Goal: Information Seeking & Learning: Learn about a topic

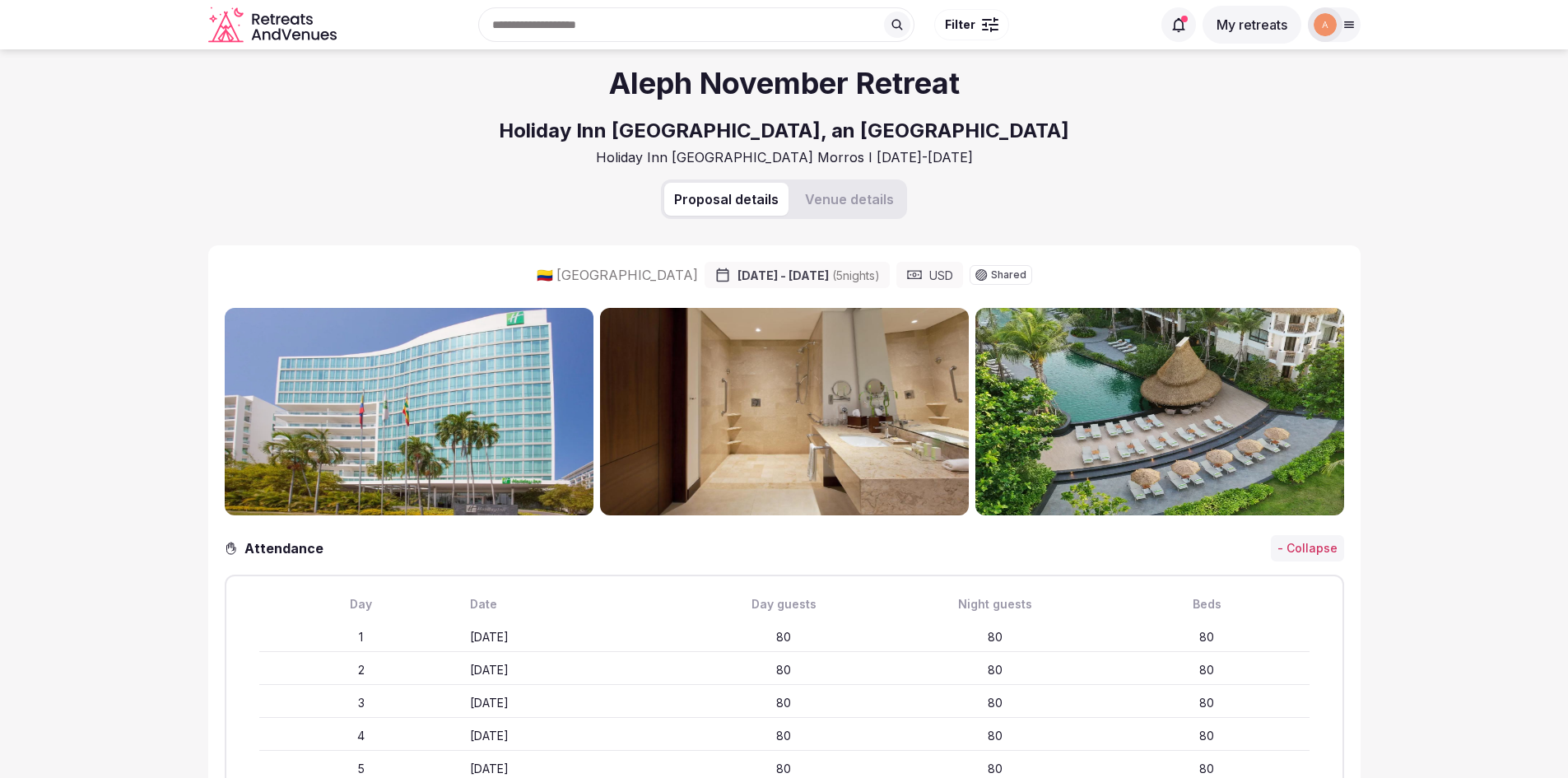
click at [850, 202] on button "Venue details" at bounding box center [849, 199] width 109 height 33
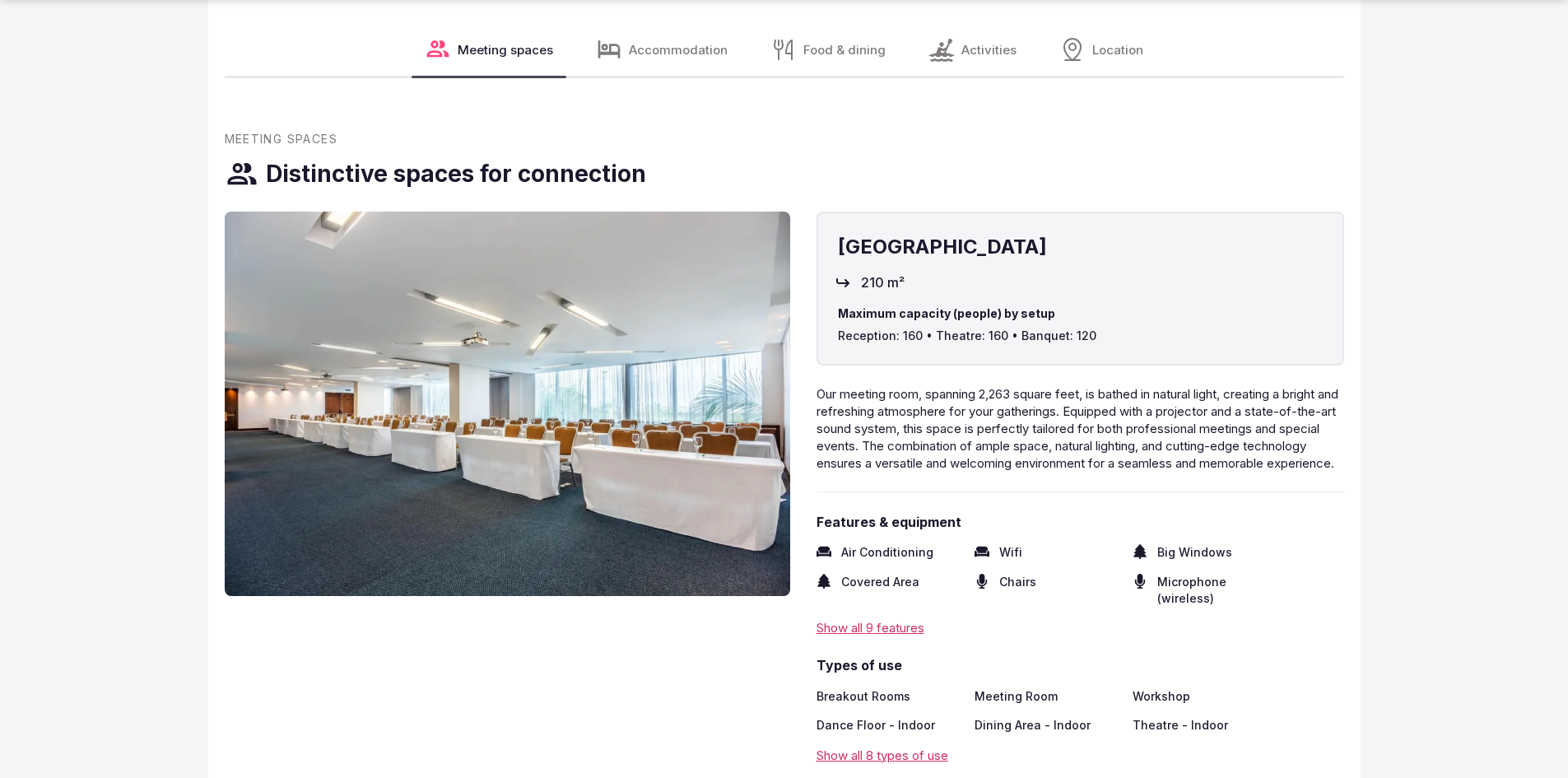
scroll to position [1975, 0]
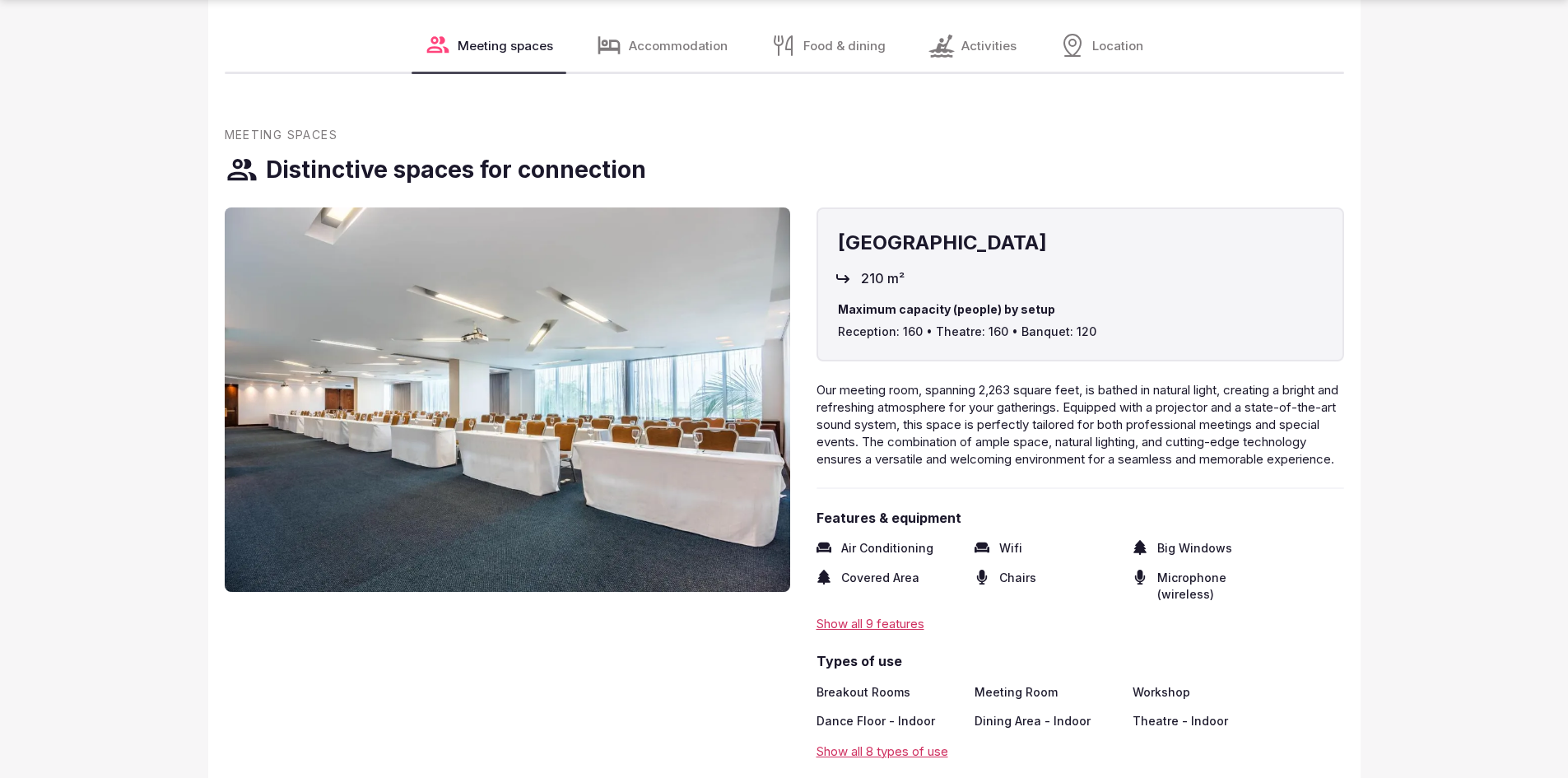
click at [644, 317] on img at bounding box center [507, 400] width 565 height 384
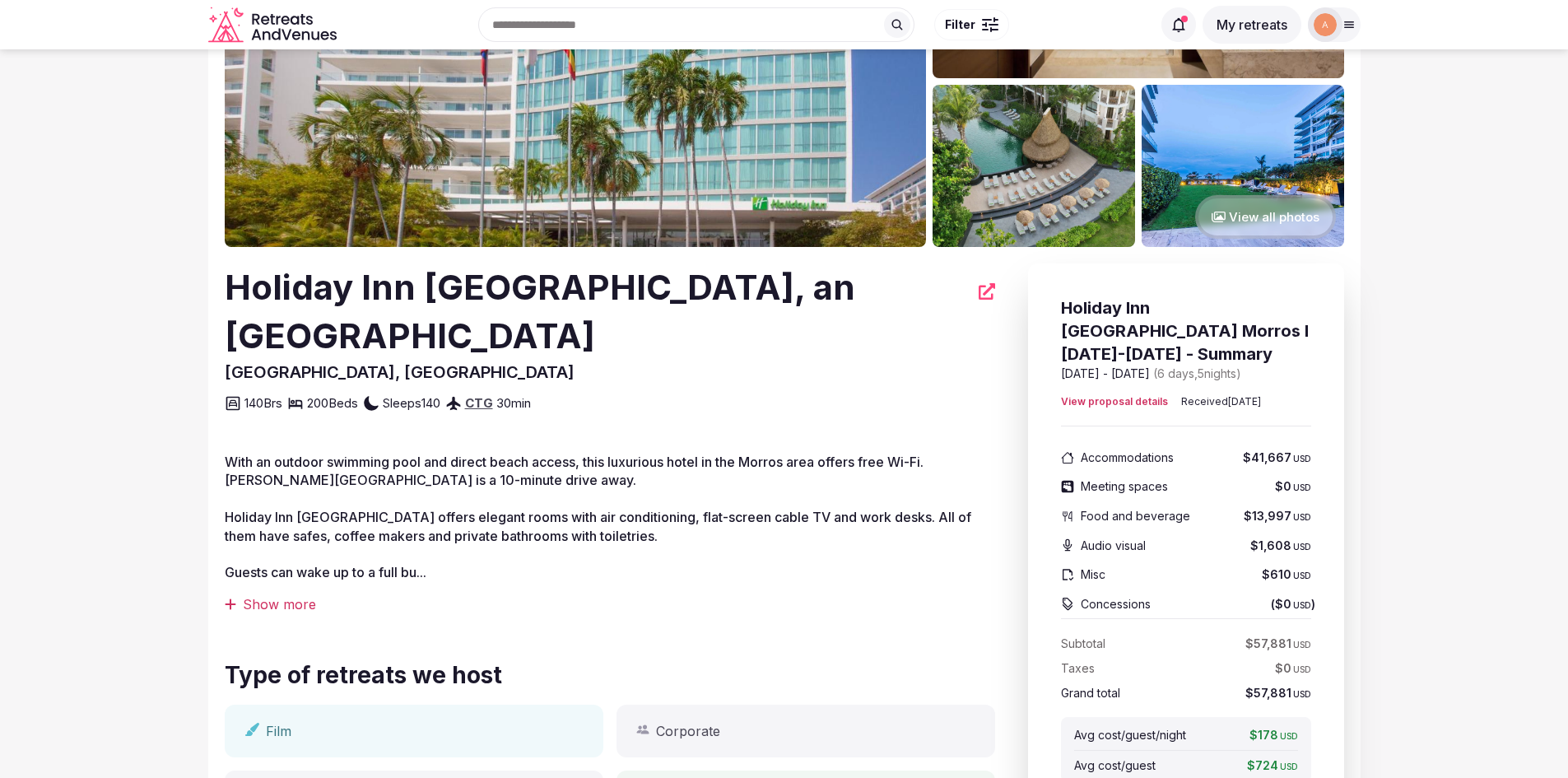
scroll to position [411, 0]
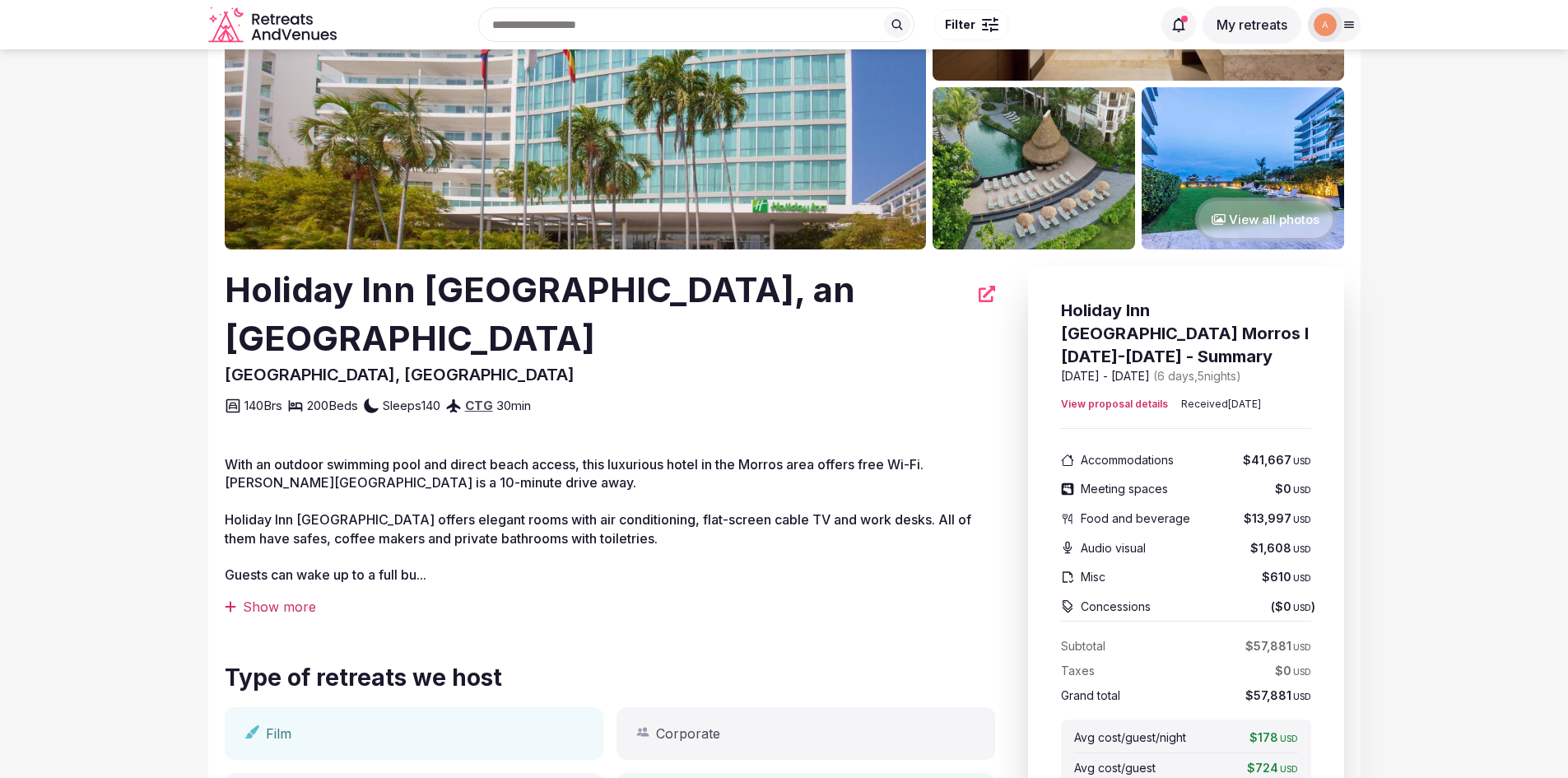
click at [1239, 237] on button "View all photos" at bounding box center [1266, 220] width 141 height 44
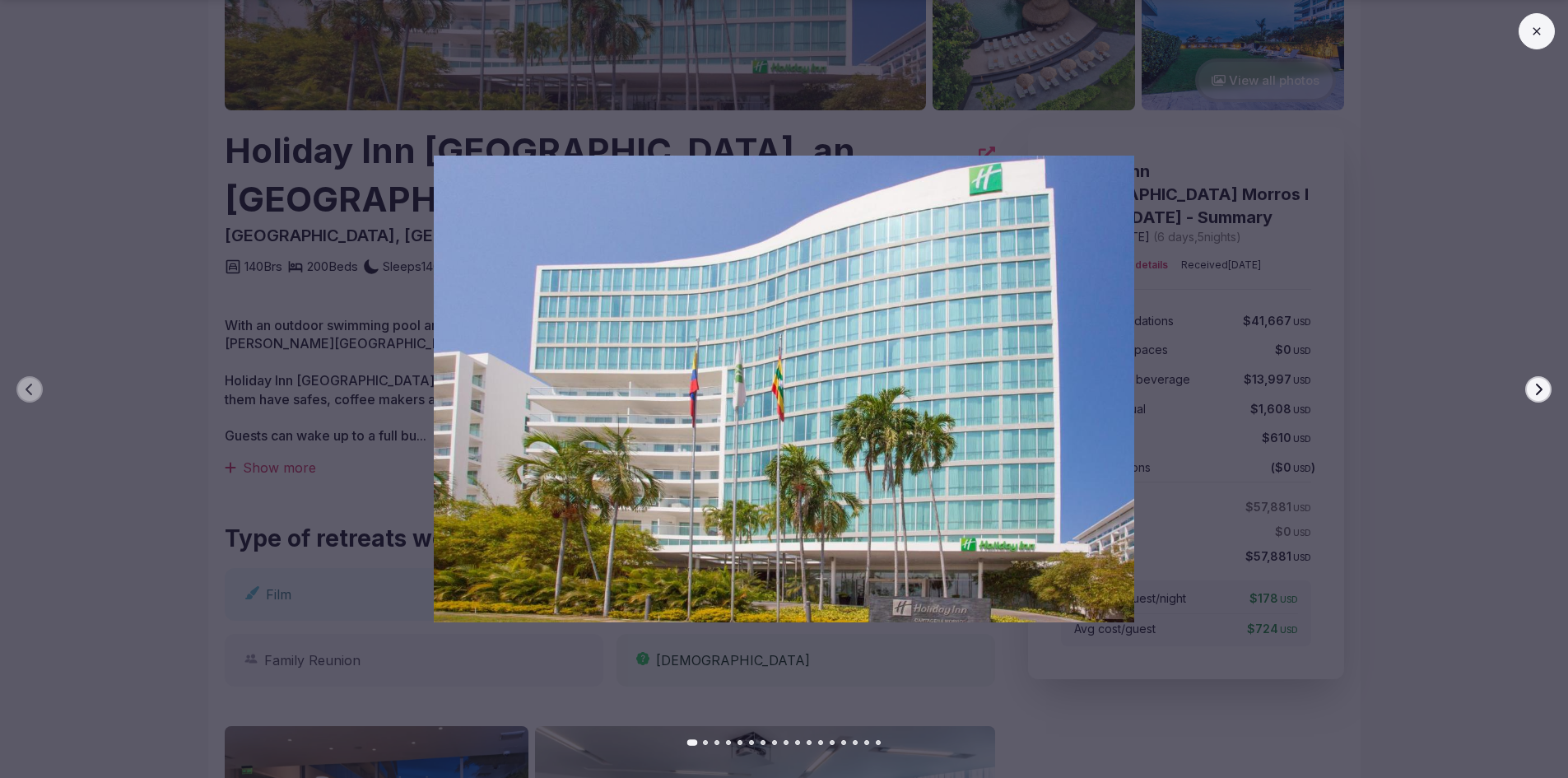
scroll to position [576, 0]
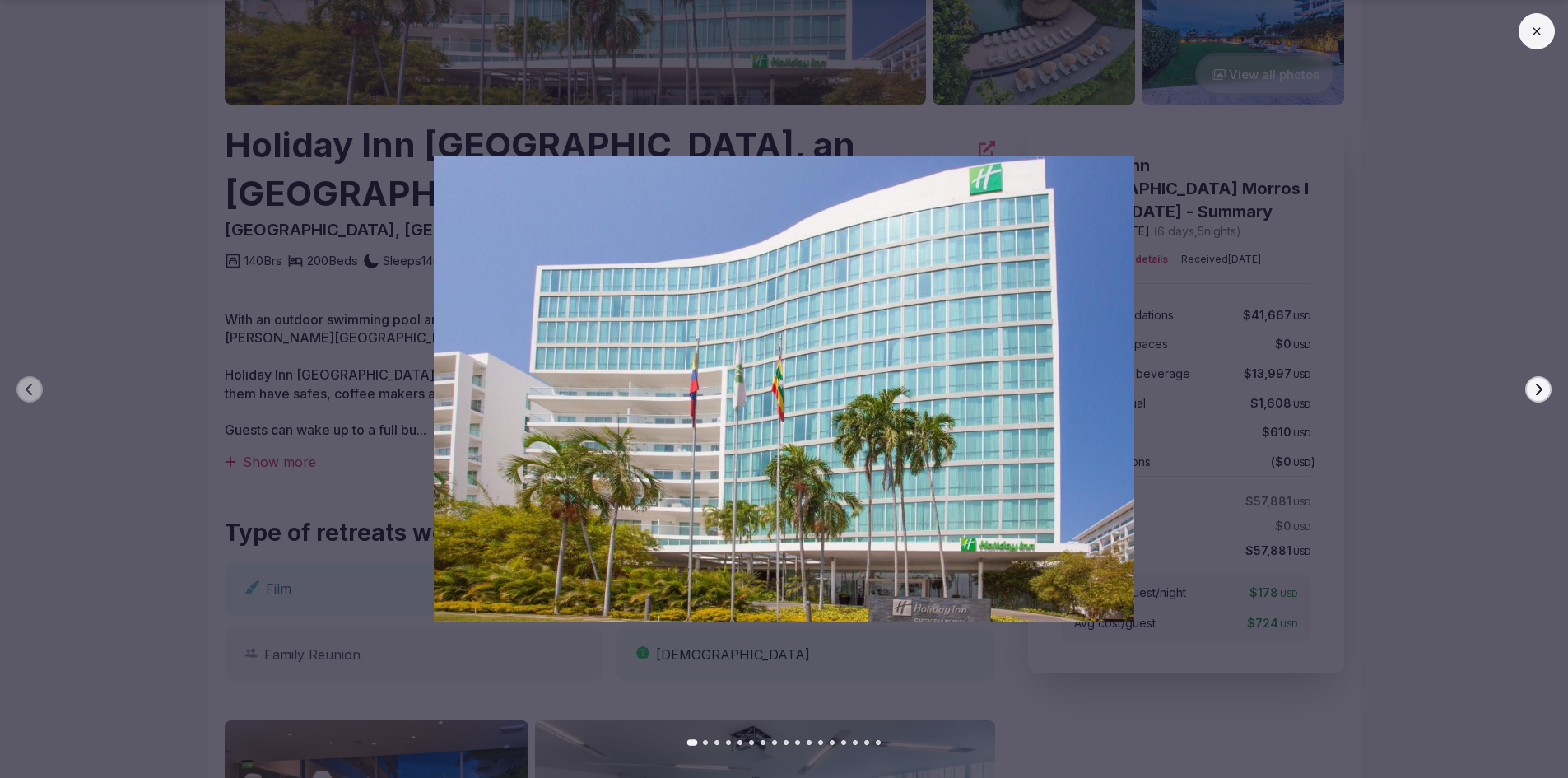
click at [1535, 386] on icon "button" at bounding box center [1538, 389] width 14 height 14
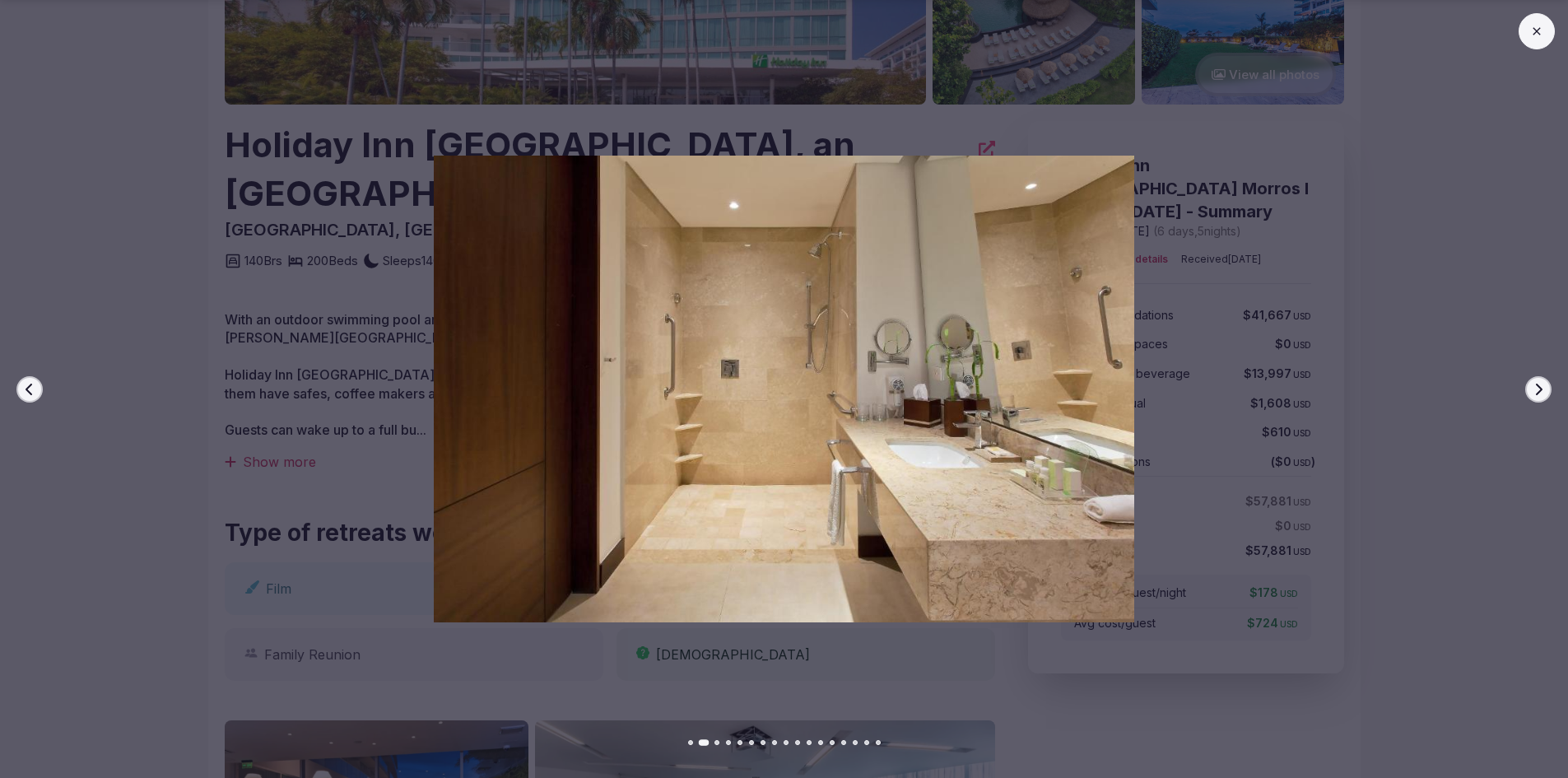
click at [1535, 386] on icon "button" at bounding box center [1538, 389] width 14 height 14
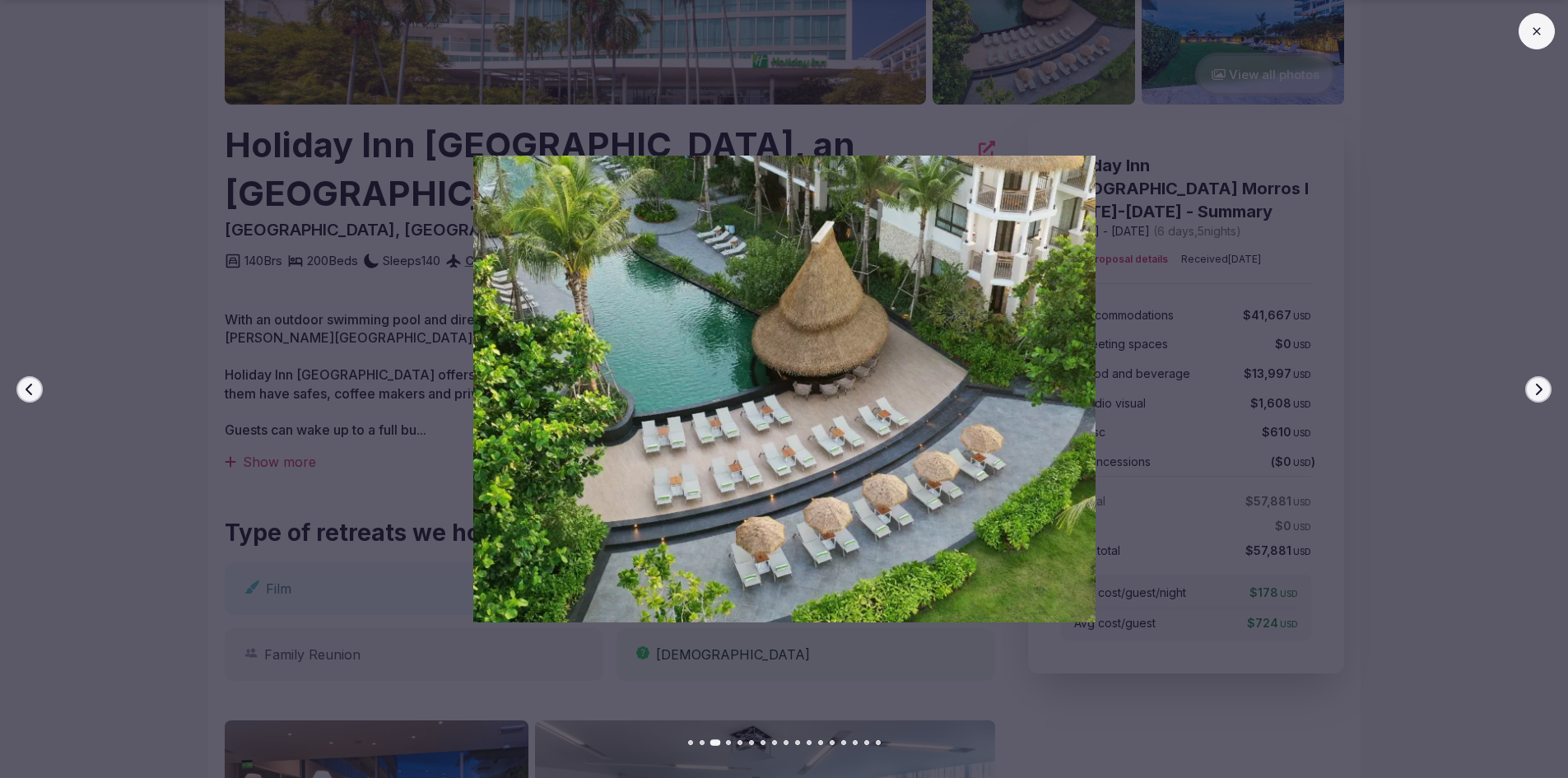
click at [1535, 386] on icon "button" at bounding box center [1538, 389] width 14 height 14
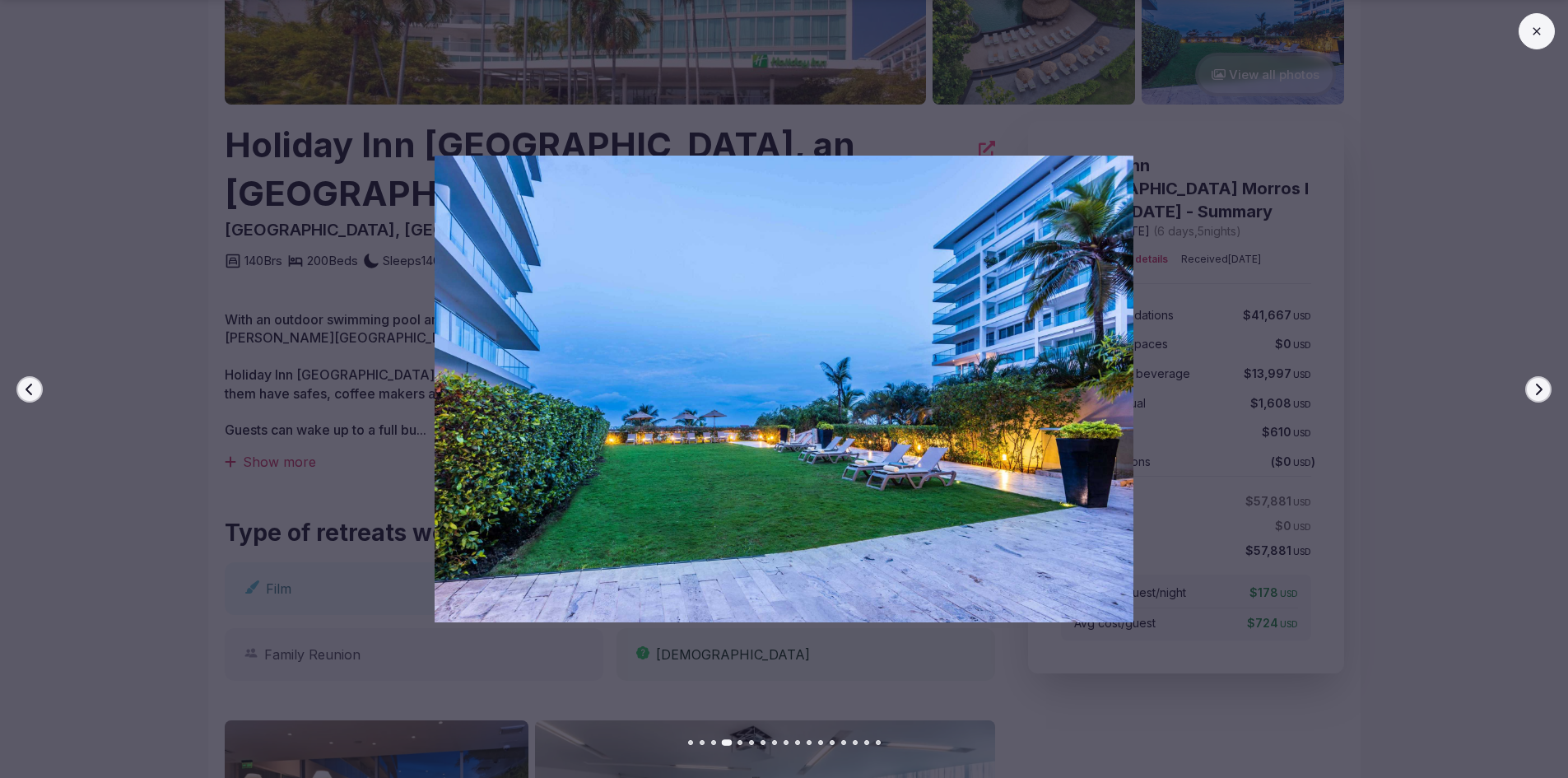
click at [1535, 386] on icon "button" at bounding box center [1538, 389] width 14 height 14
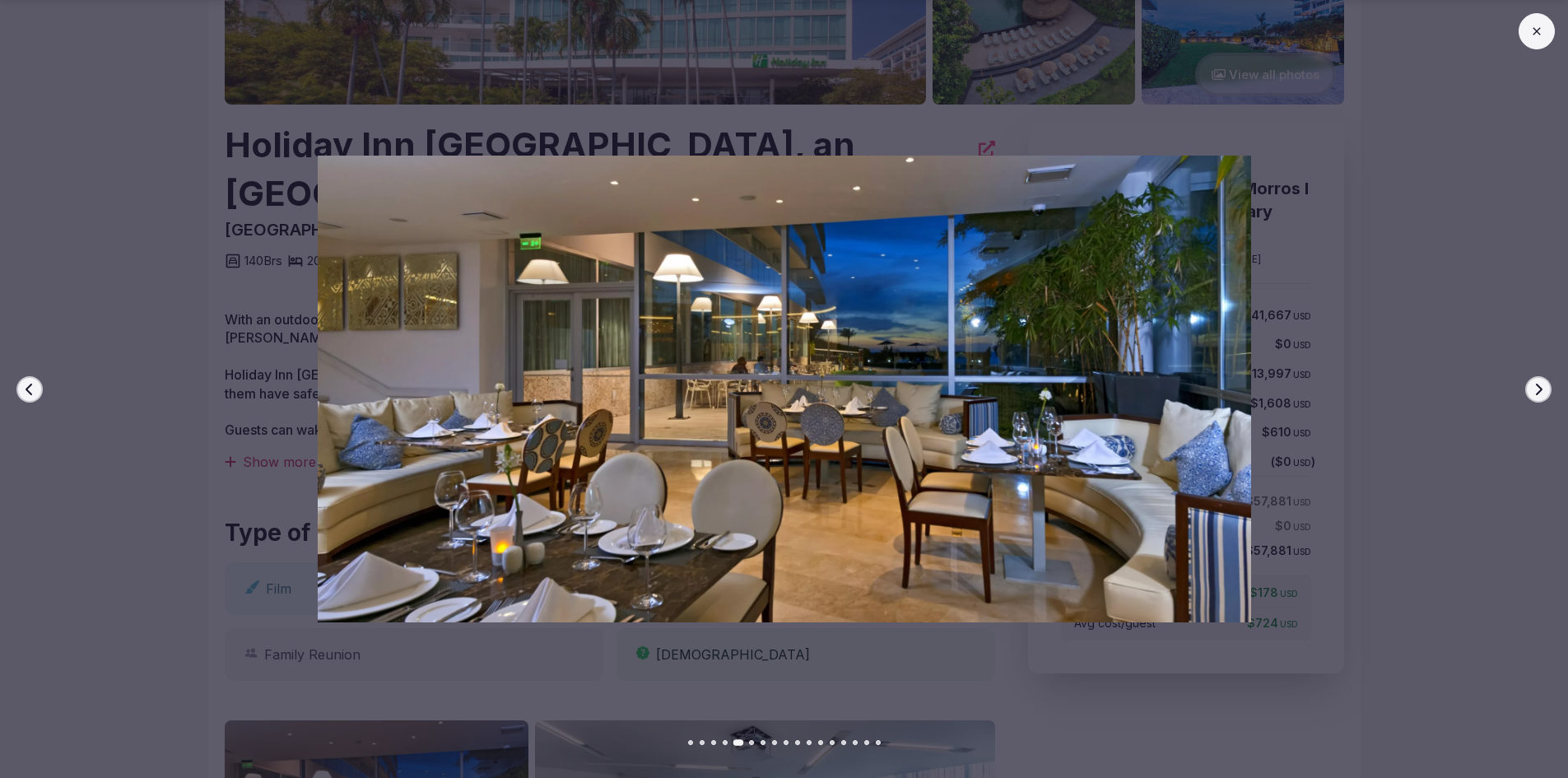
click at [1535, 386] on icon "button" at bounding box center [1538, 389] width 14 height 14
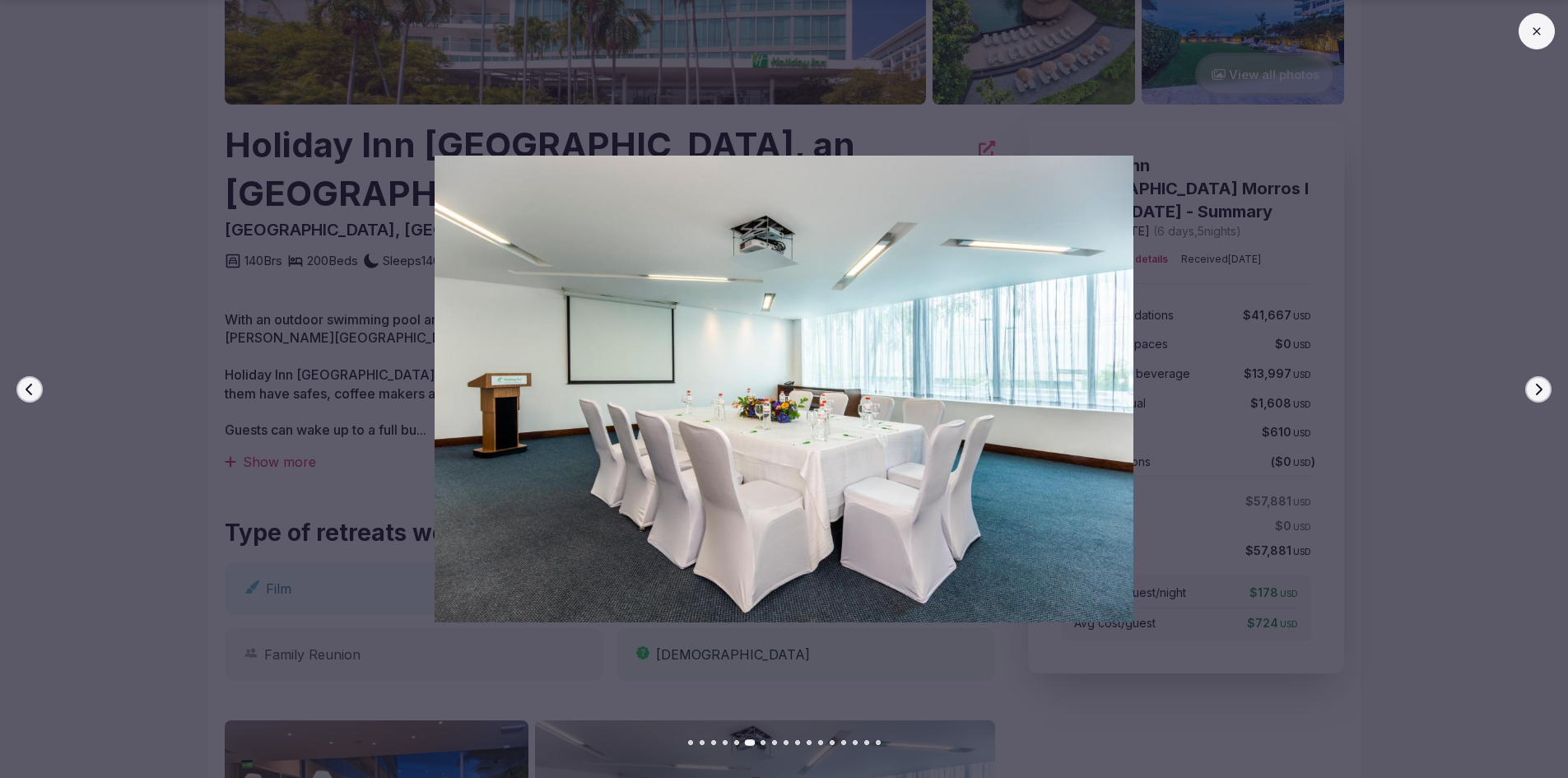
click at [1537, 386] on icon "button" at bounding box center [1538, 389] width 14 height 14
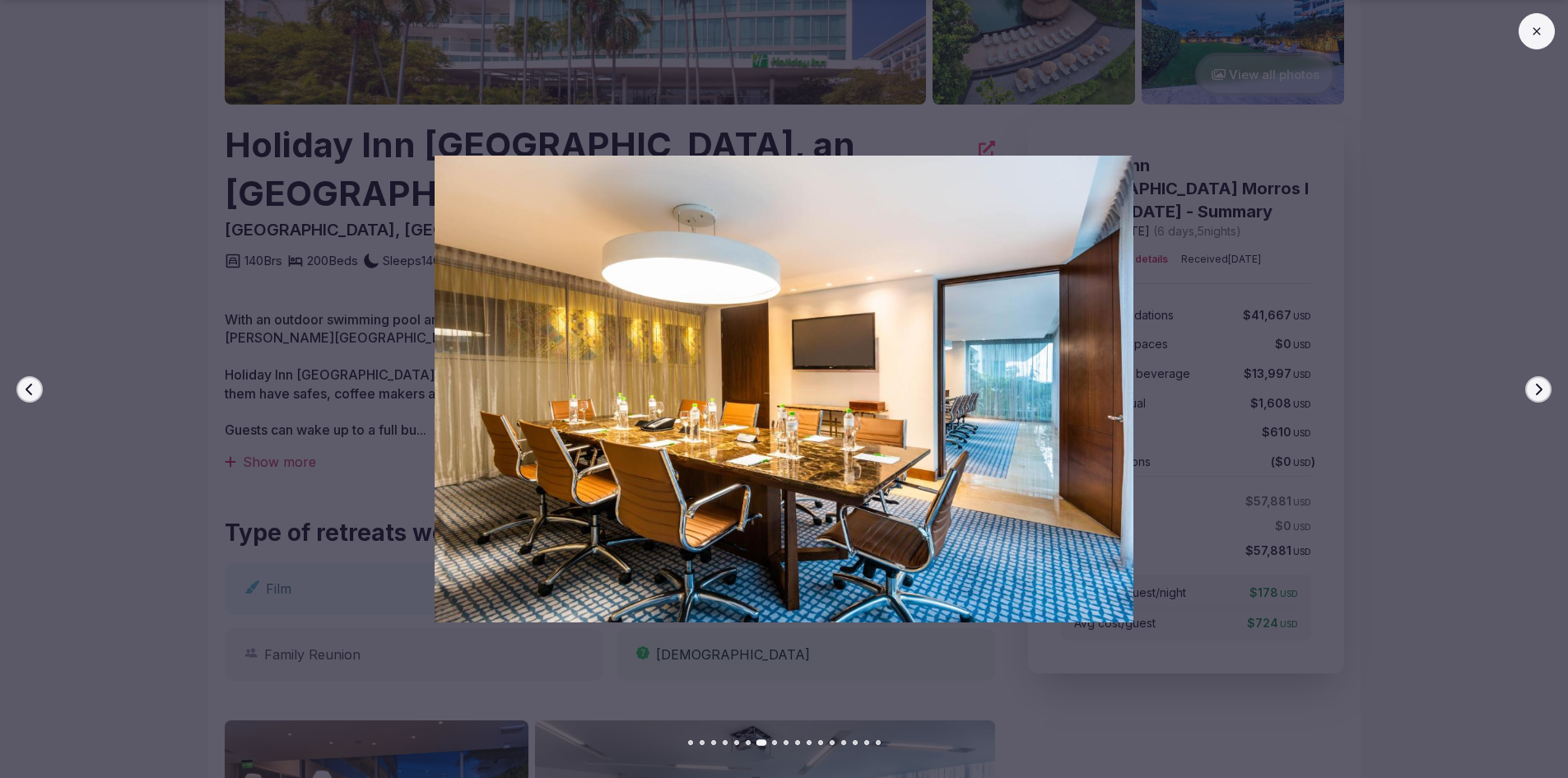
click at [1537, 386] on icon "button" at bounding box center [1538, 389] width 14 height 14
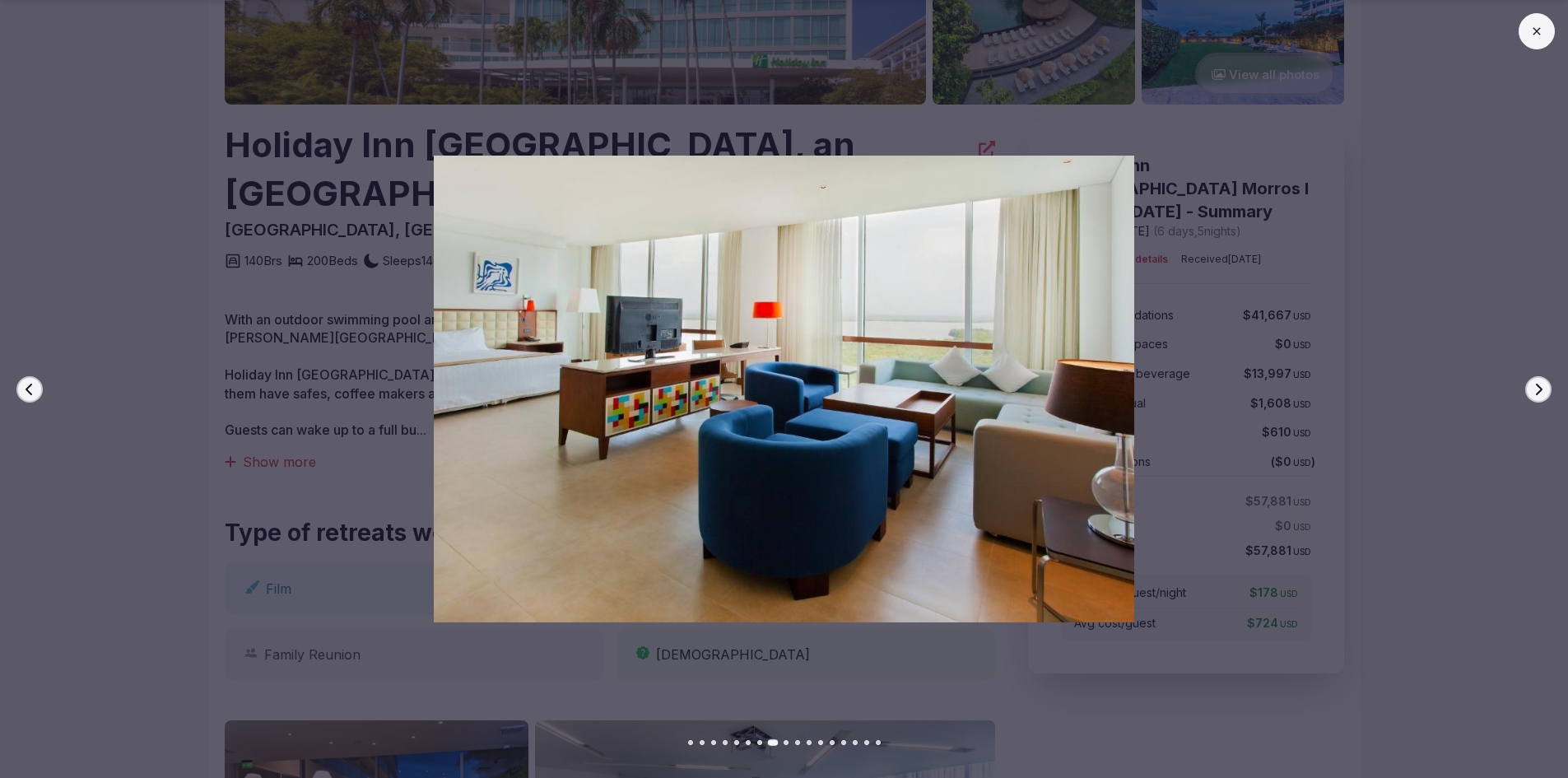
click at [1537, 386] on icon "button" at bounding box center [1538, 389] width 14 height 14
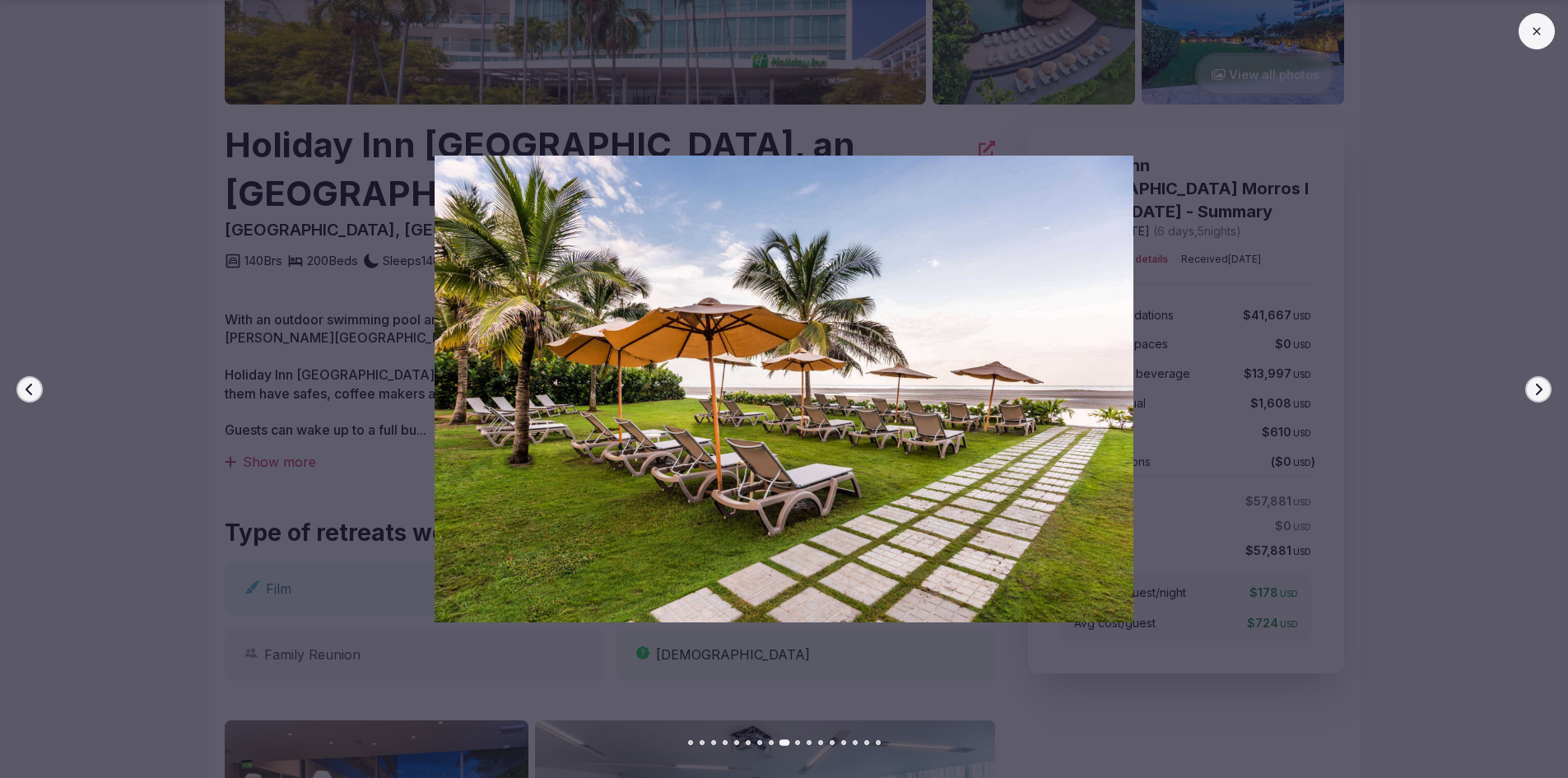
click at [1537, 386] on icon "button" at bounding box center [1538, 389] width 14 height 14
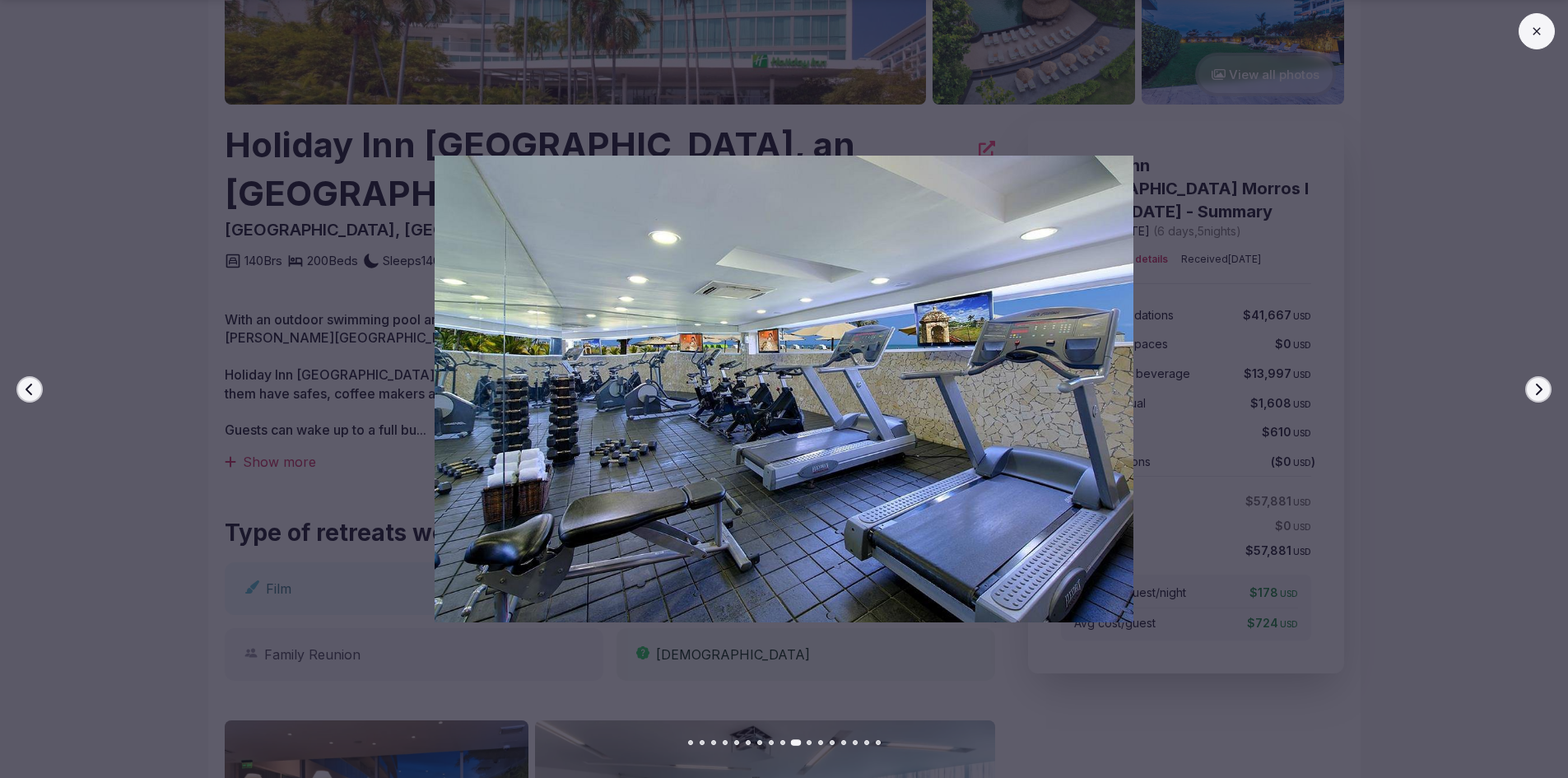
click at [1537, 386] on icon "button" at bounding box center [1538, 389] width 14 height 14
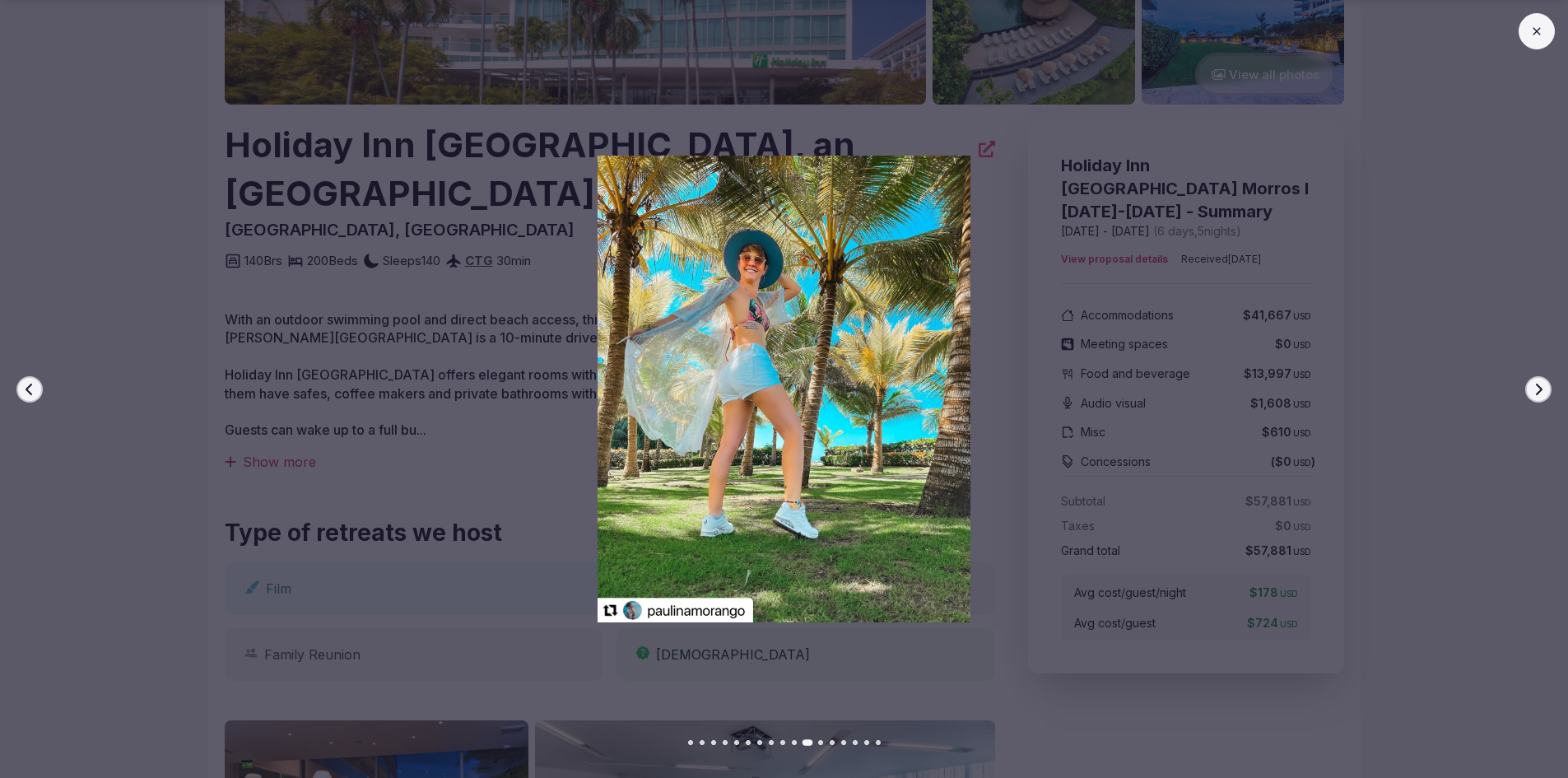
click at [1537, 386] on icon "button" at bounding box center [1538, 389] width 14 height 14
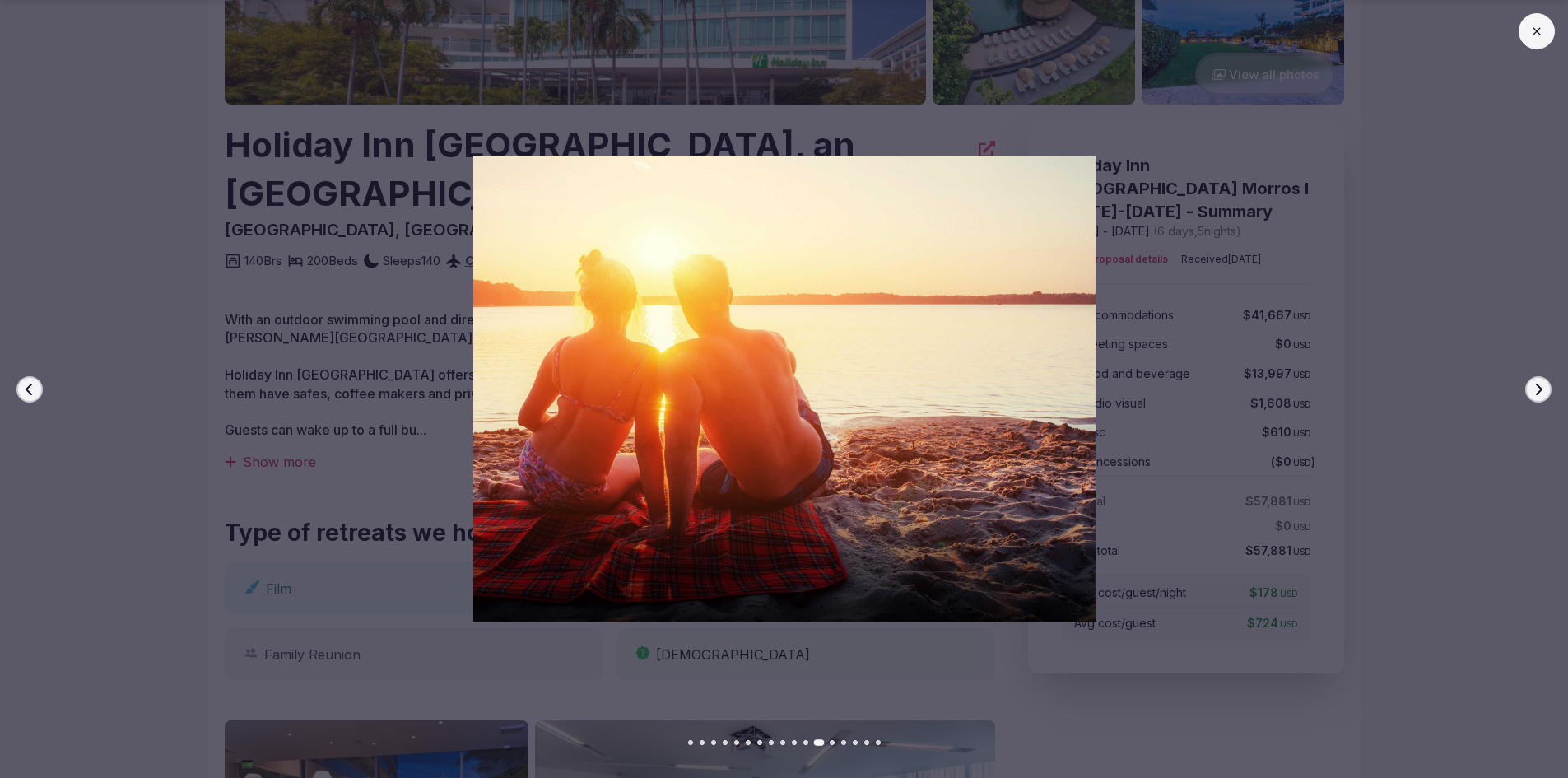
click at [1537, 386] on icon "button" at bounding box center [1538, 389] width 14 height 14
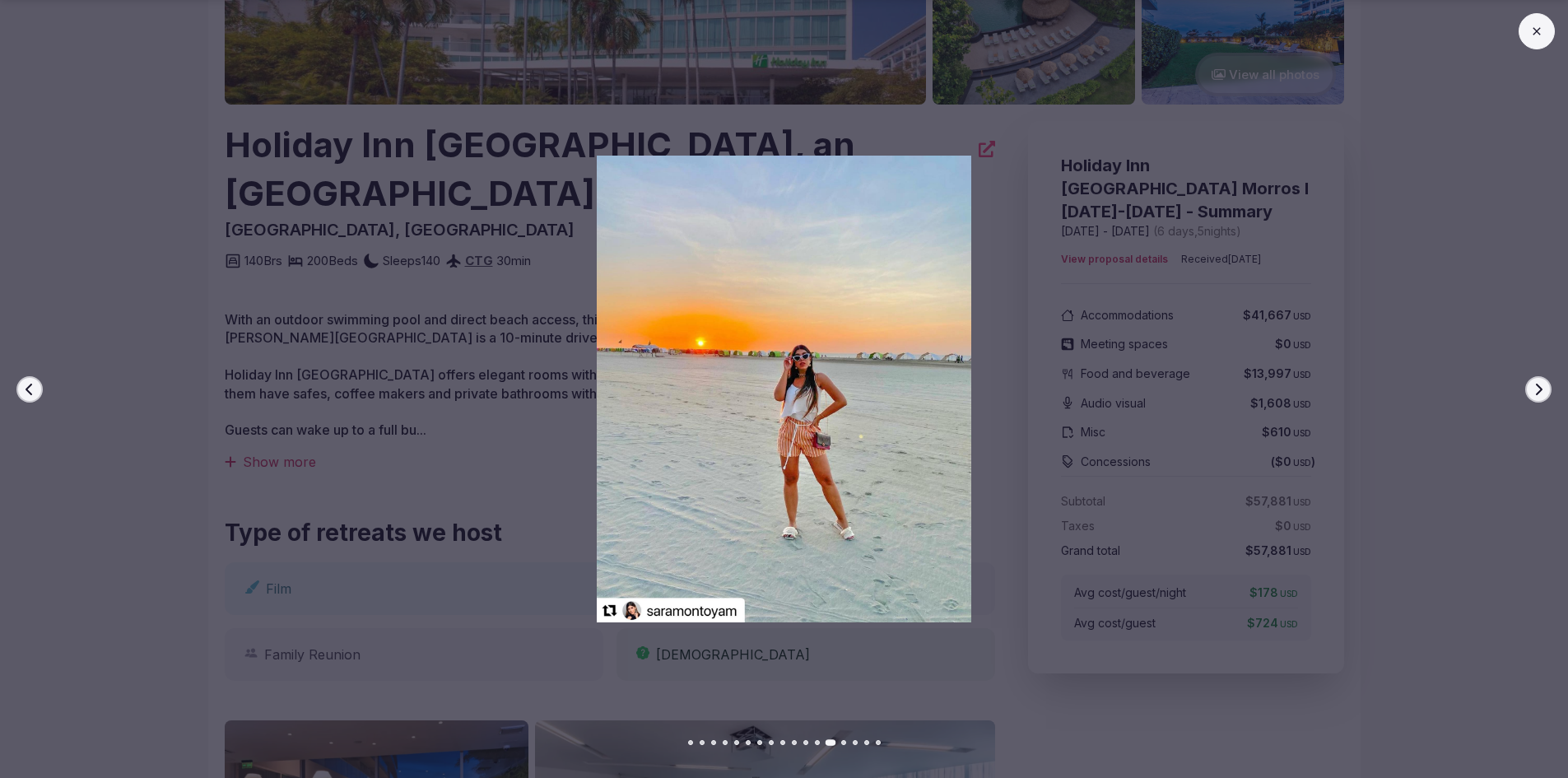
click at [1537, 386] on icon "button" at bounding box center [1538, 389] width 14 height 14
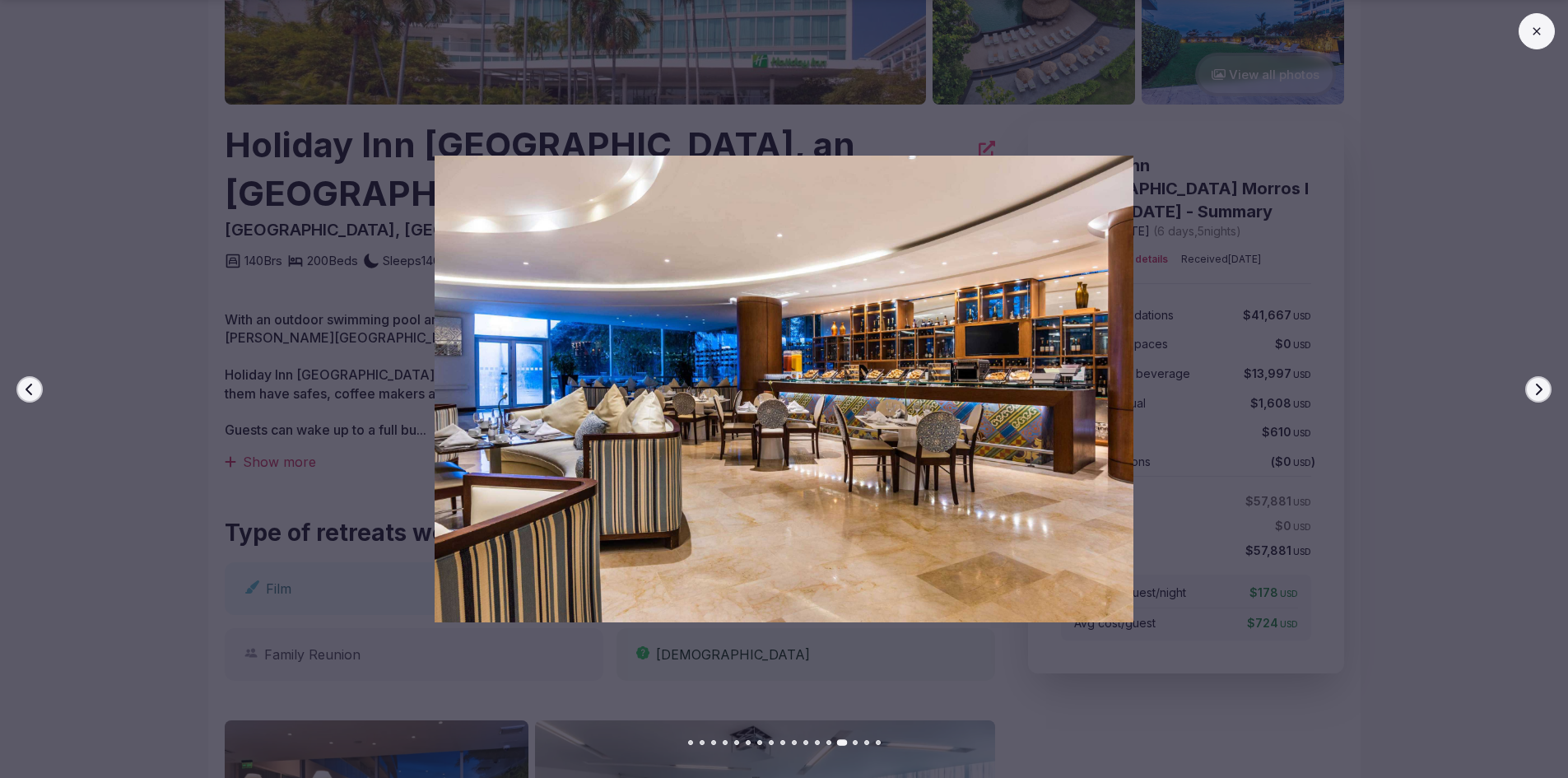
click at [1537, 386] on icon "button" at bounding box center [1538, 389] width 14 height 14
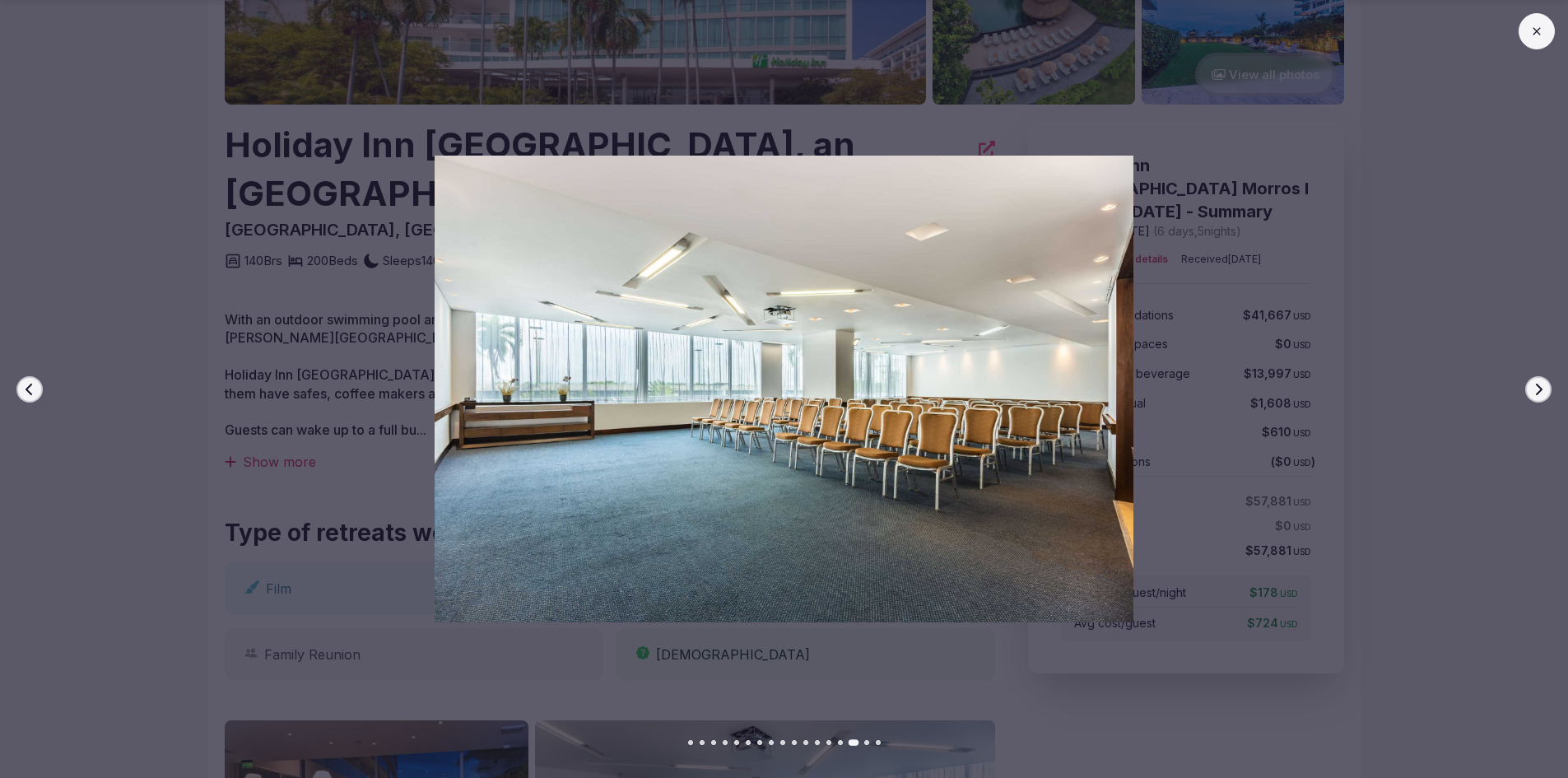
click at [1537, 386] on icon "button" at bounding box center [1538, 389] width 14 height 14
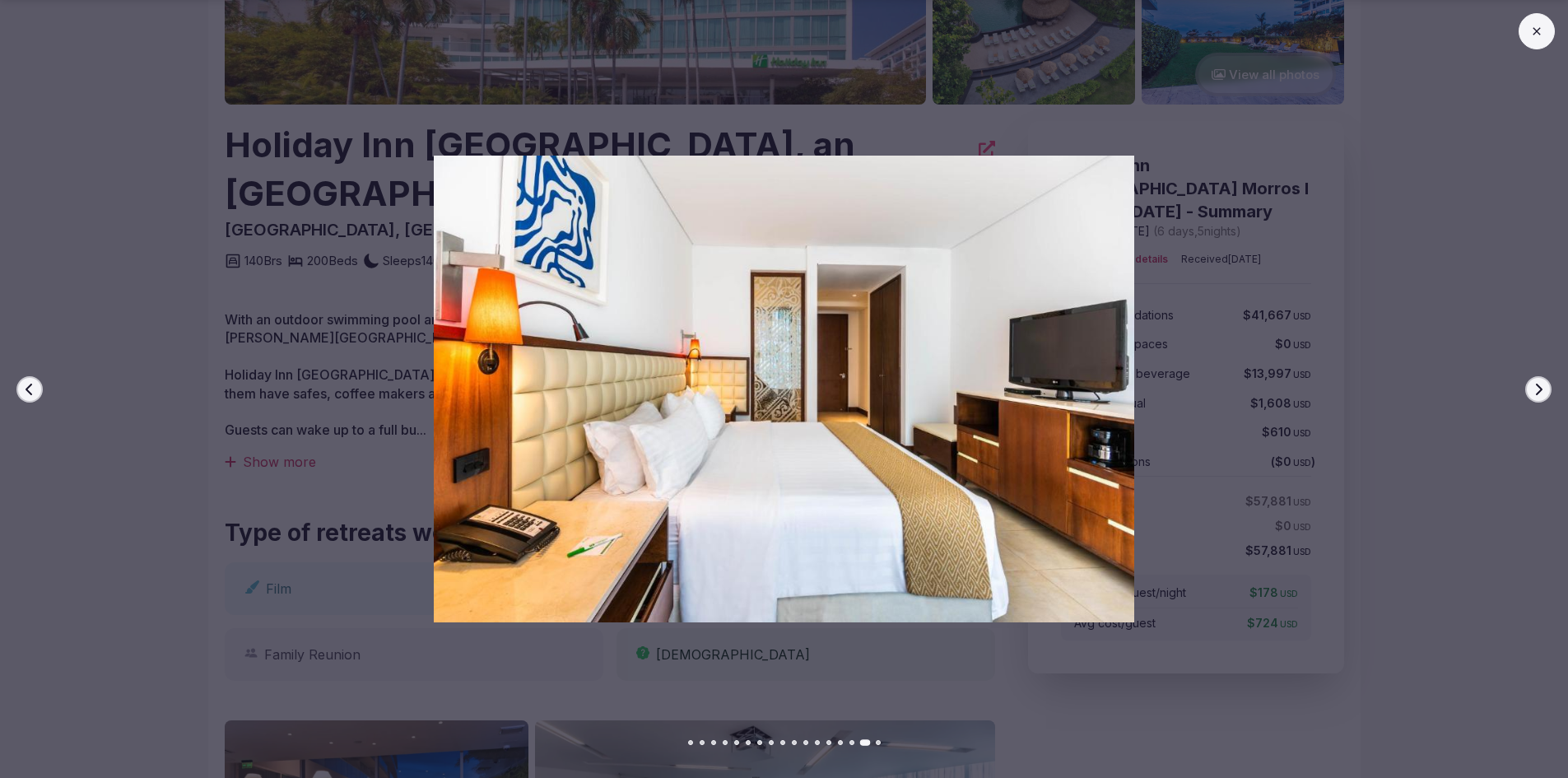
click at [36, 386] on button "Previous slide" at bounding box center [29, 389] width 26 height 26
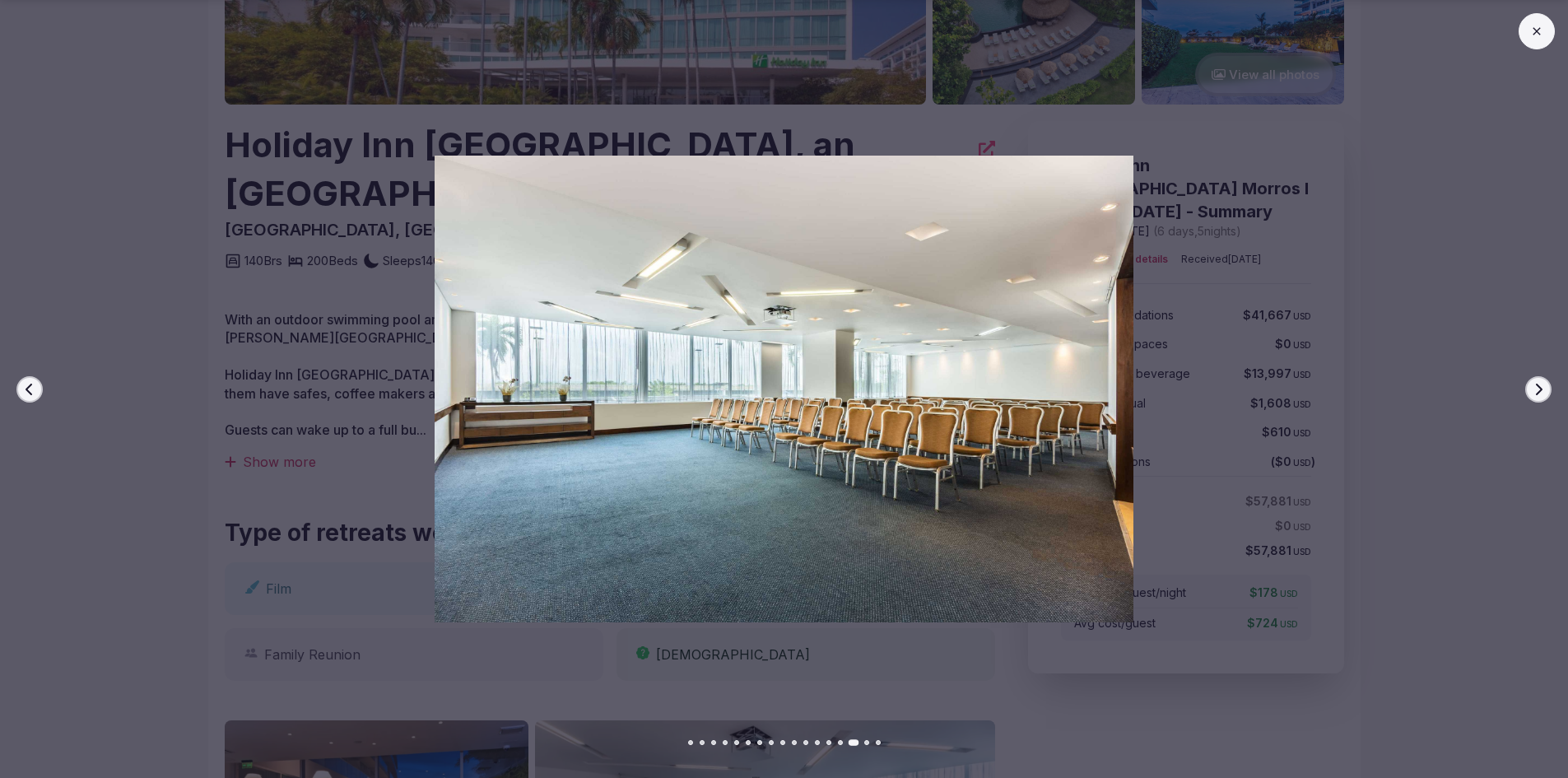
click at [1544, 393] on icon "button" at bounding box center [1538, 389] width 14 height 14
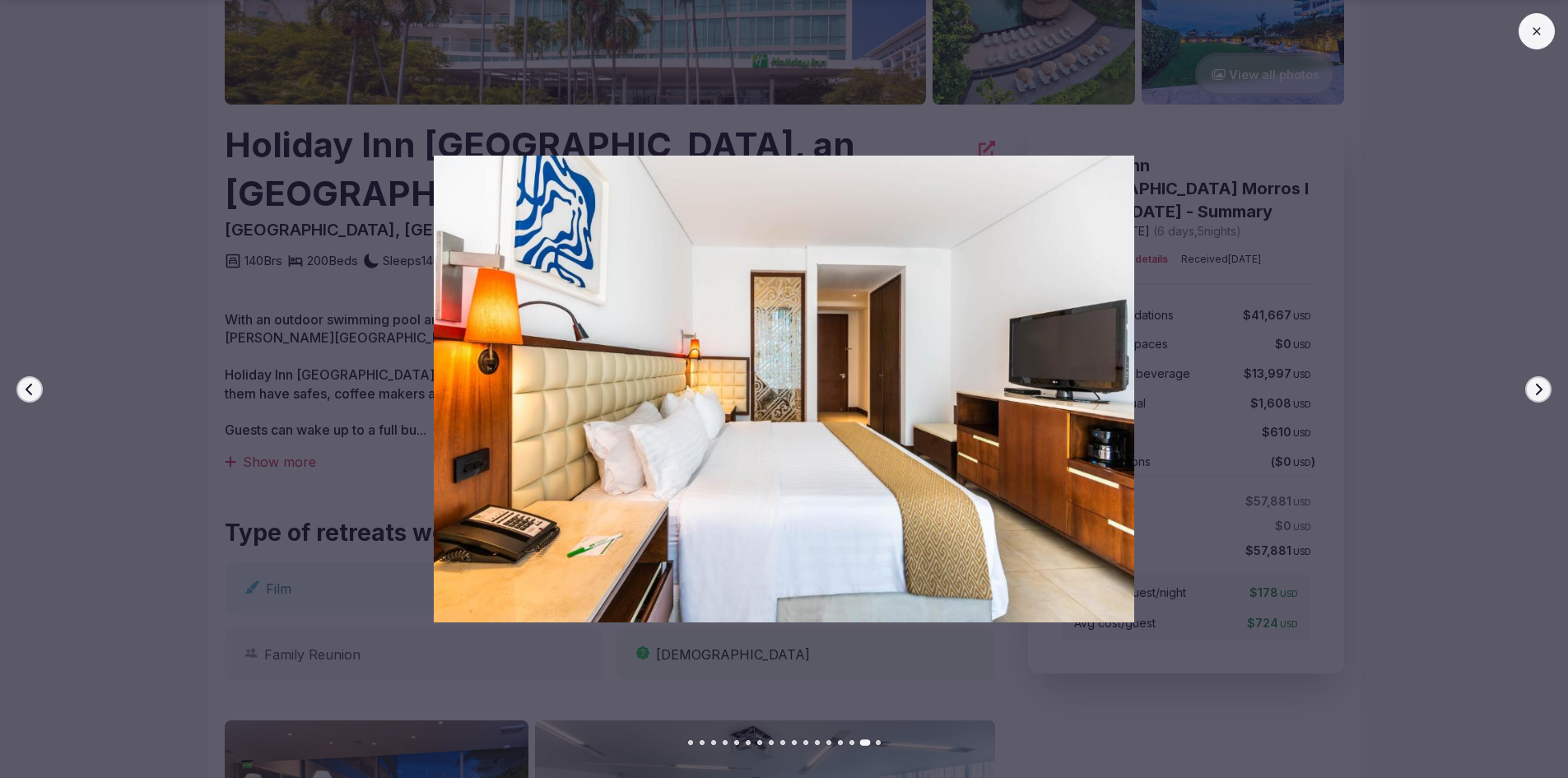
click at [1544, 393] on icon "button" at bounding box center [1538, 389] width 14 height 14
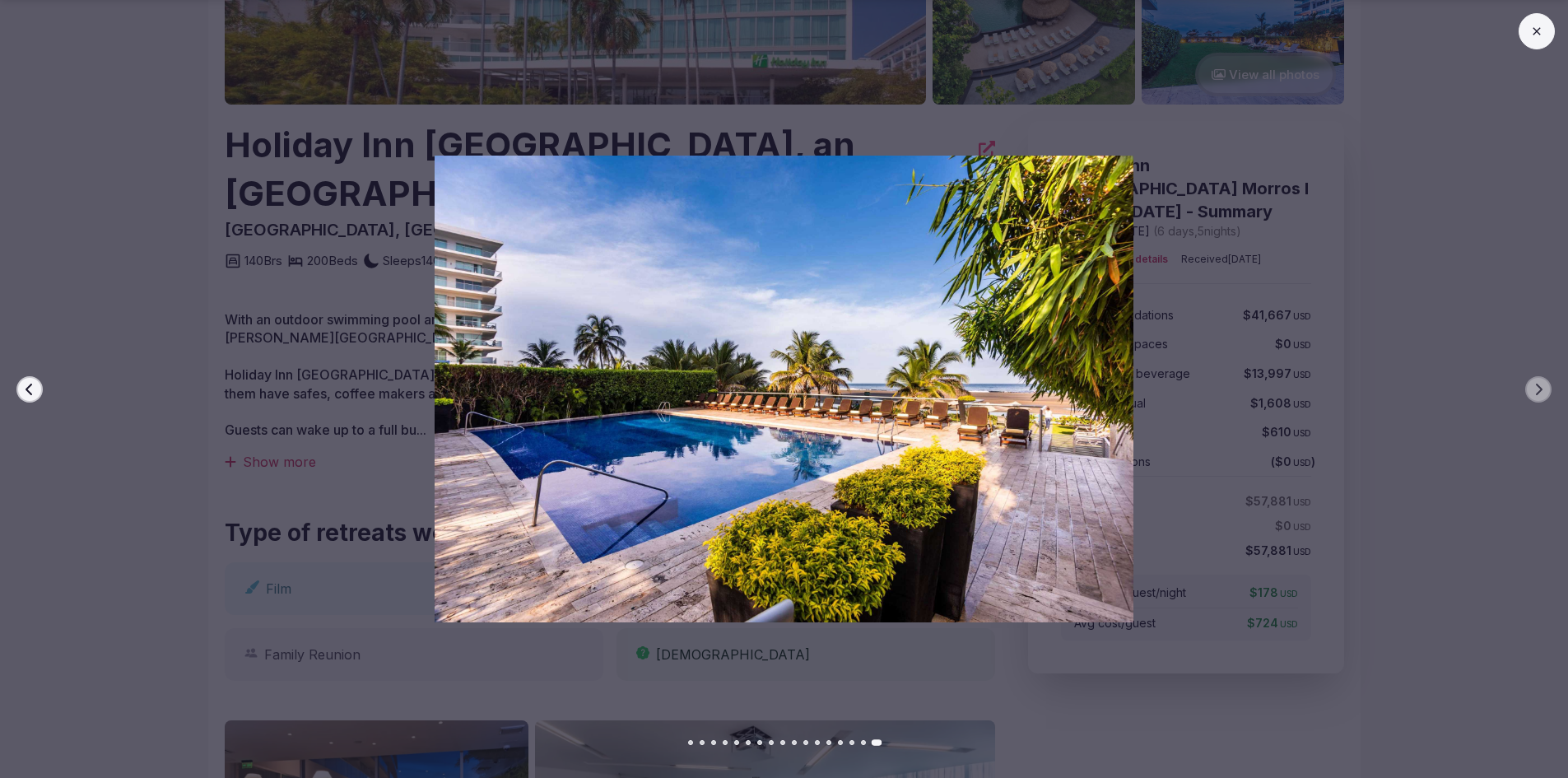
click at [28, 386] on icon "button" at bounding box center [30, 389] width 14 height 14
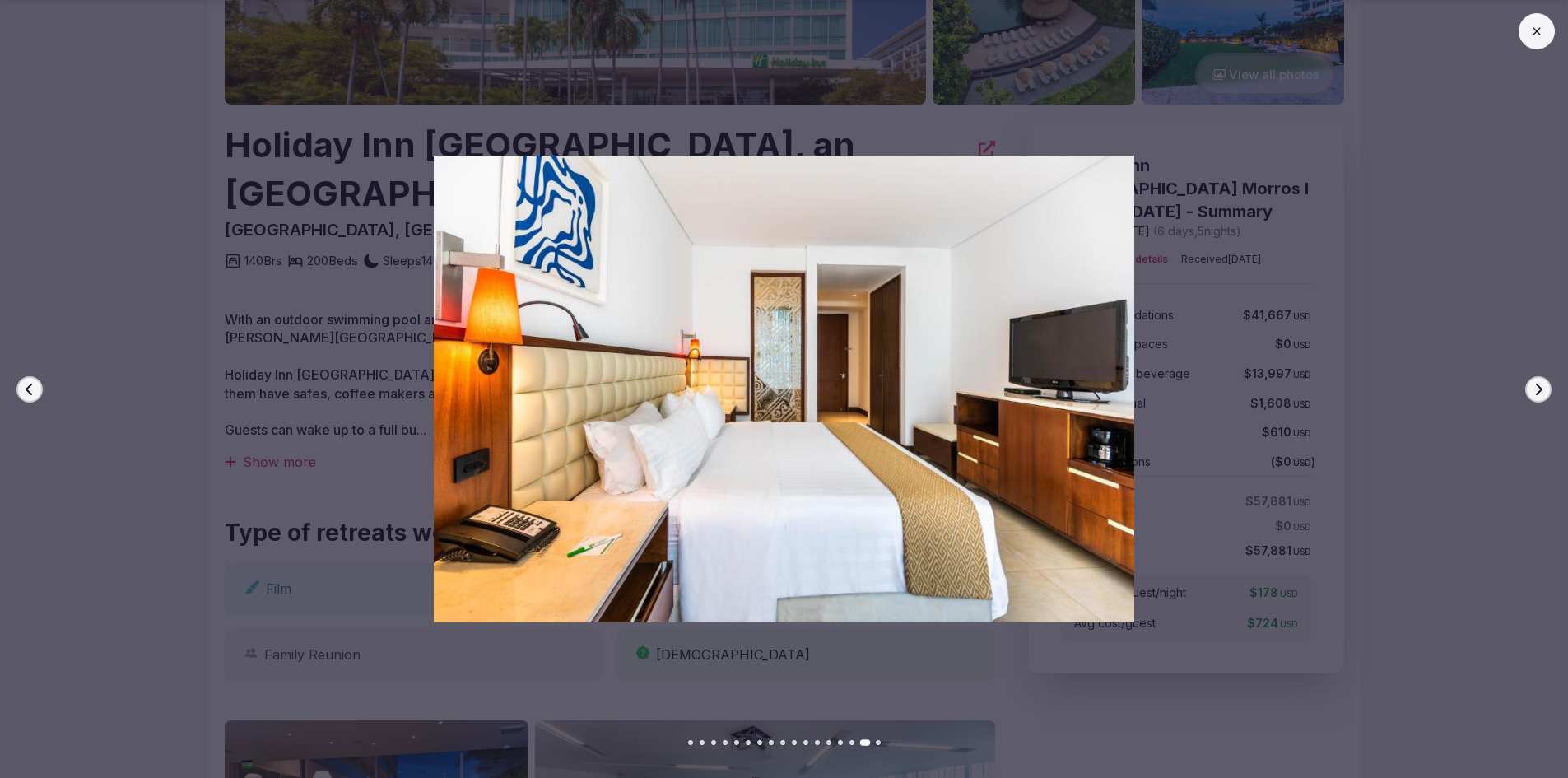
click at [28, 386] on icon "button" at bounding box center [30, 389] width 14 height 14
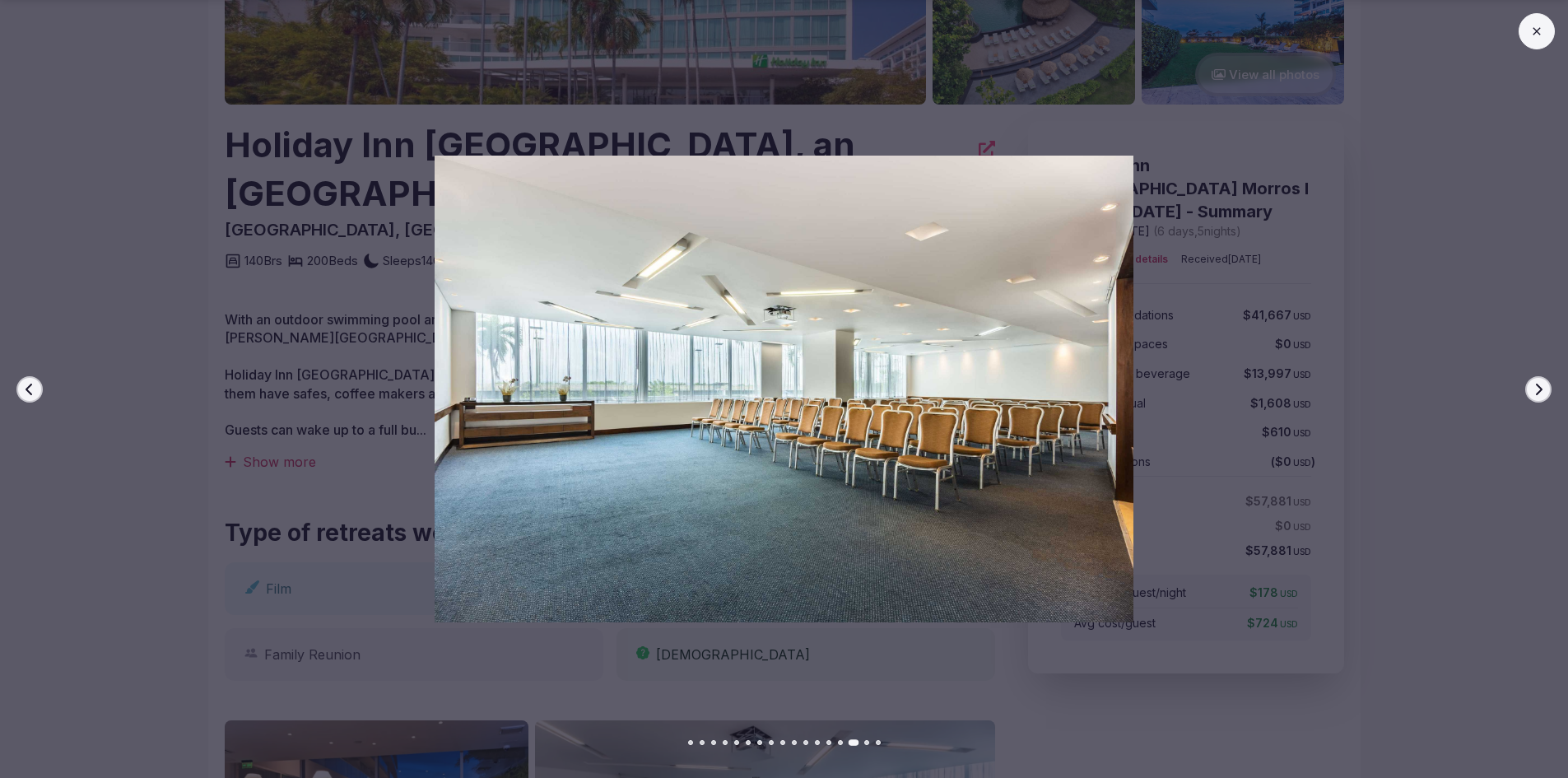
click at [28, 386] on icon "button" at bounding box center [30, 389] width 14 height 14
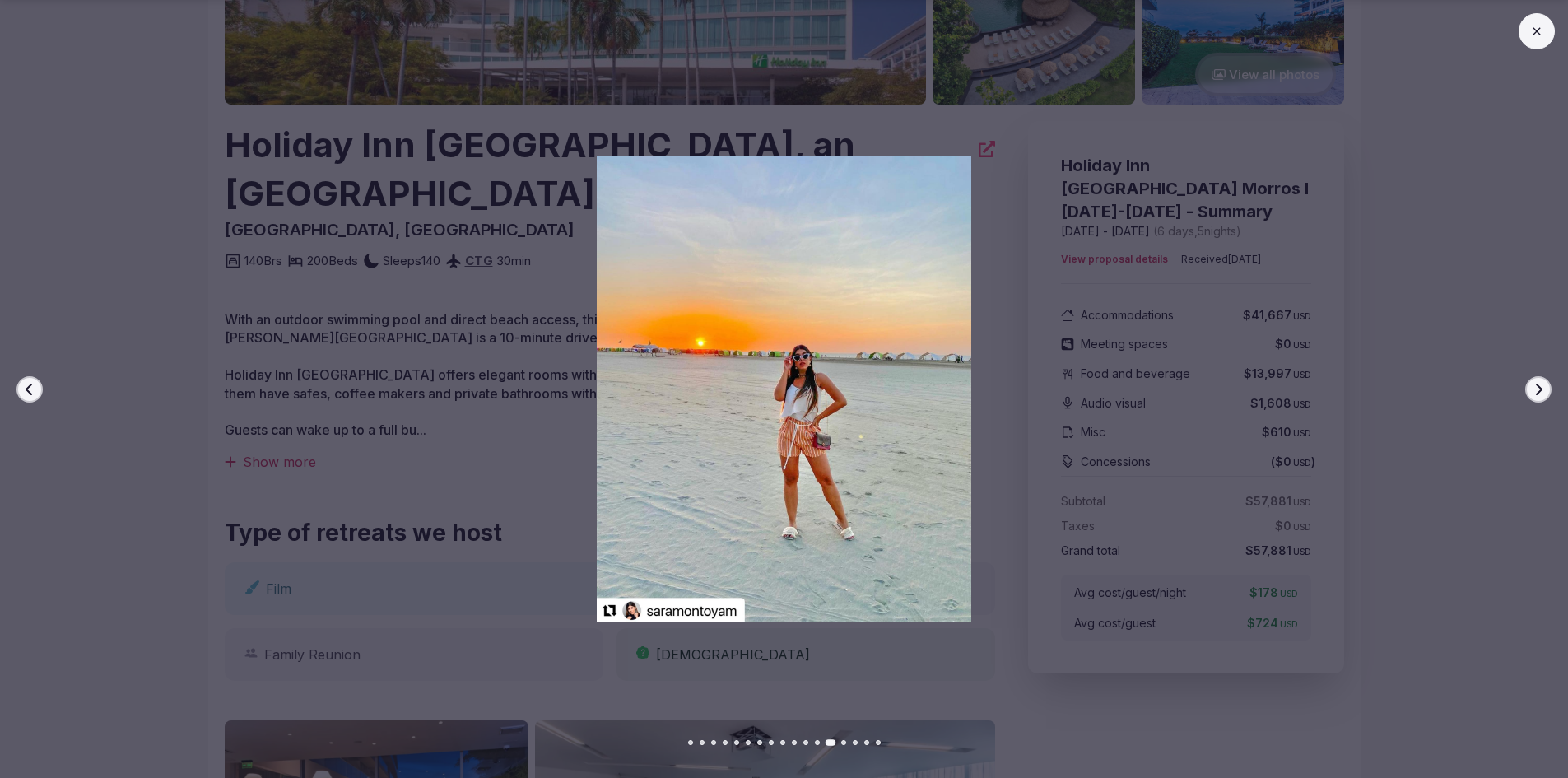
click at [28, 386] on icon "button" at bounding box center [30, 389] width 14 height 14
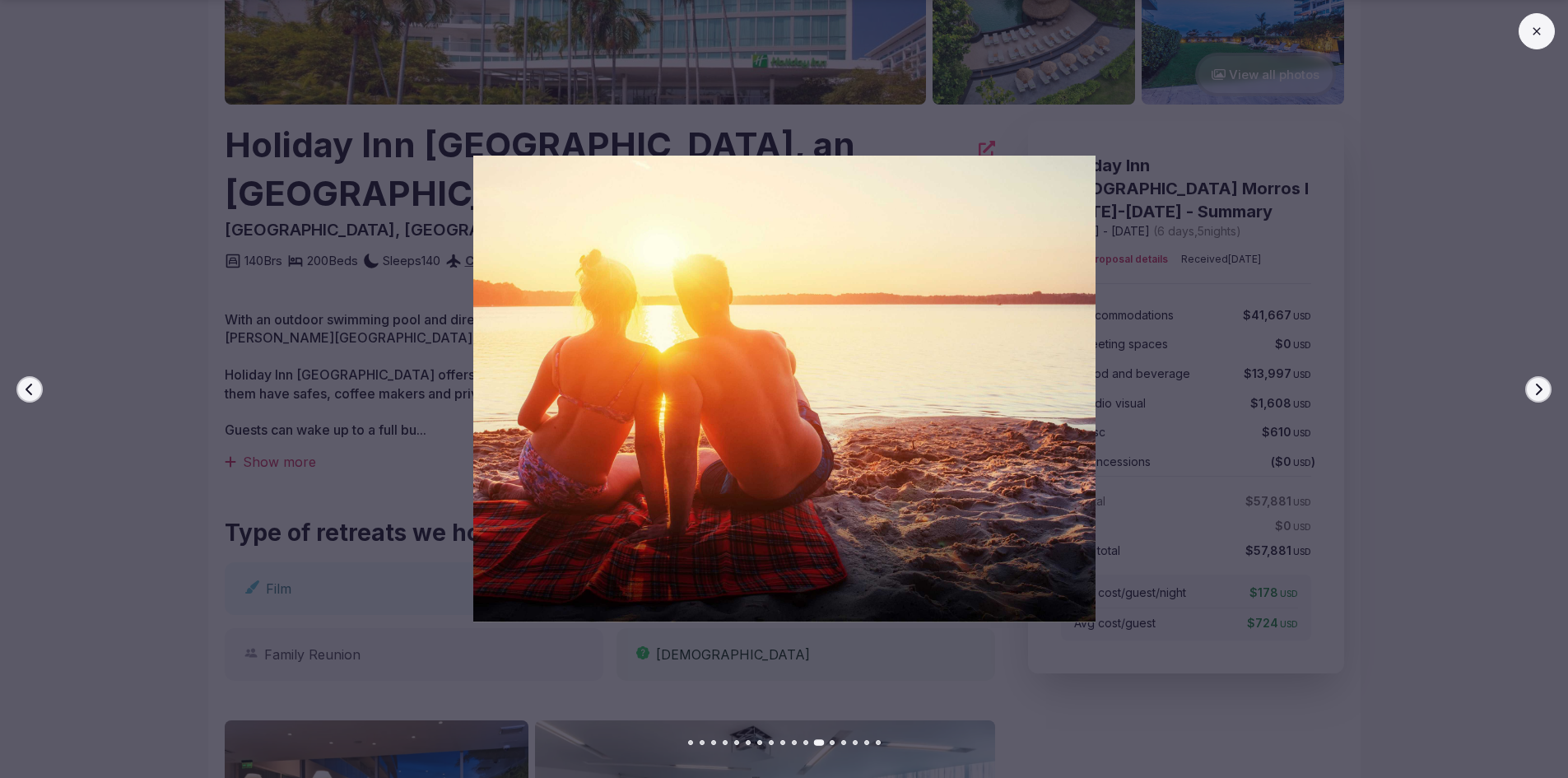
click at [28, 386] on icon "button" at bounding box center [30, 389] width 14 height 14
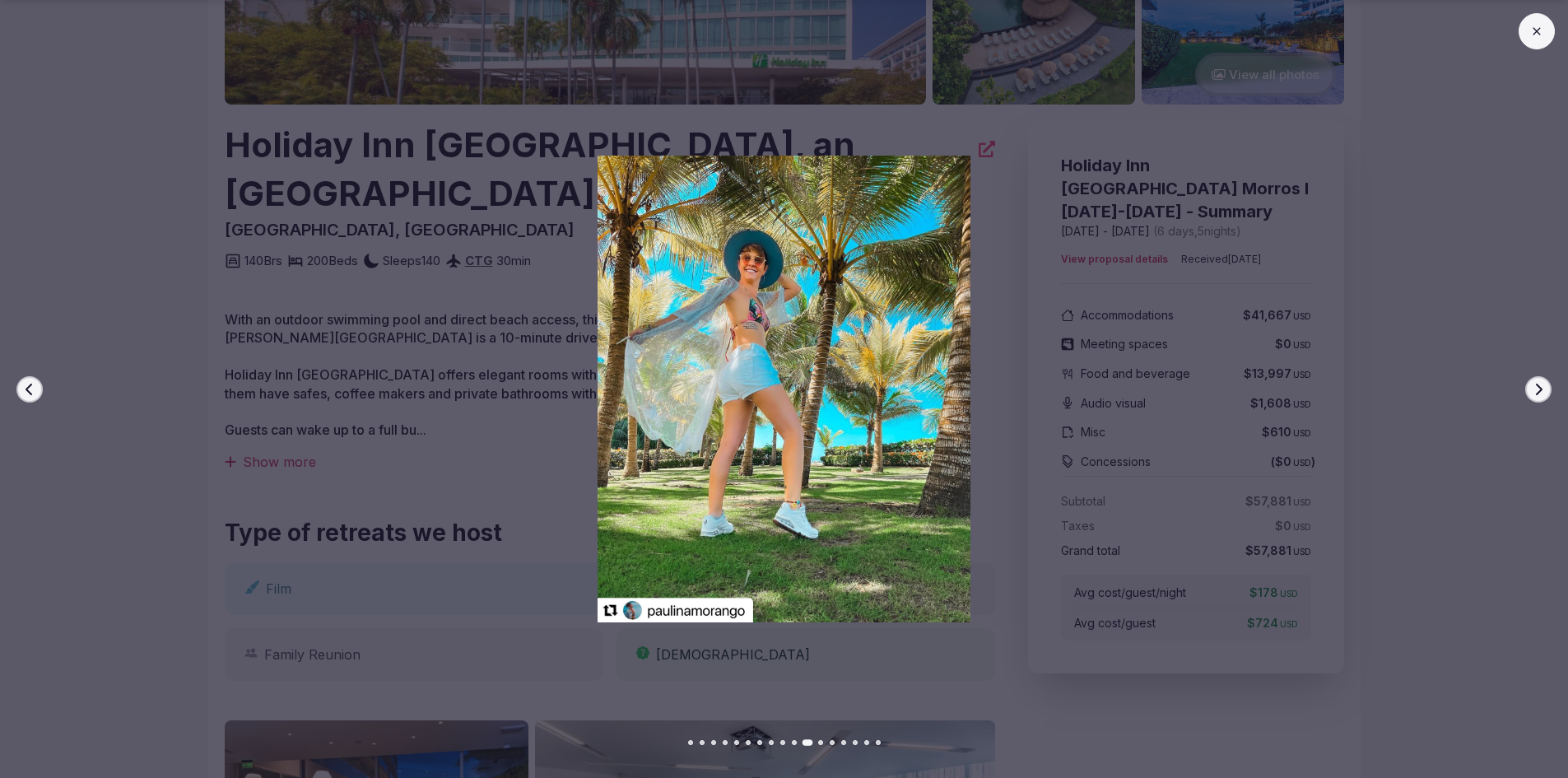
click at [28, 386] on icon "button" at bounding box center [30, 389] width 14 height 14
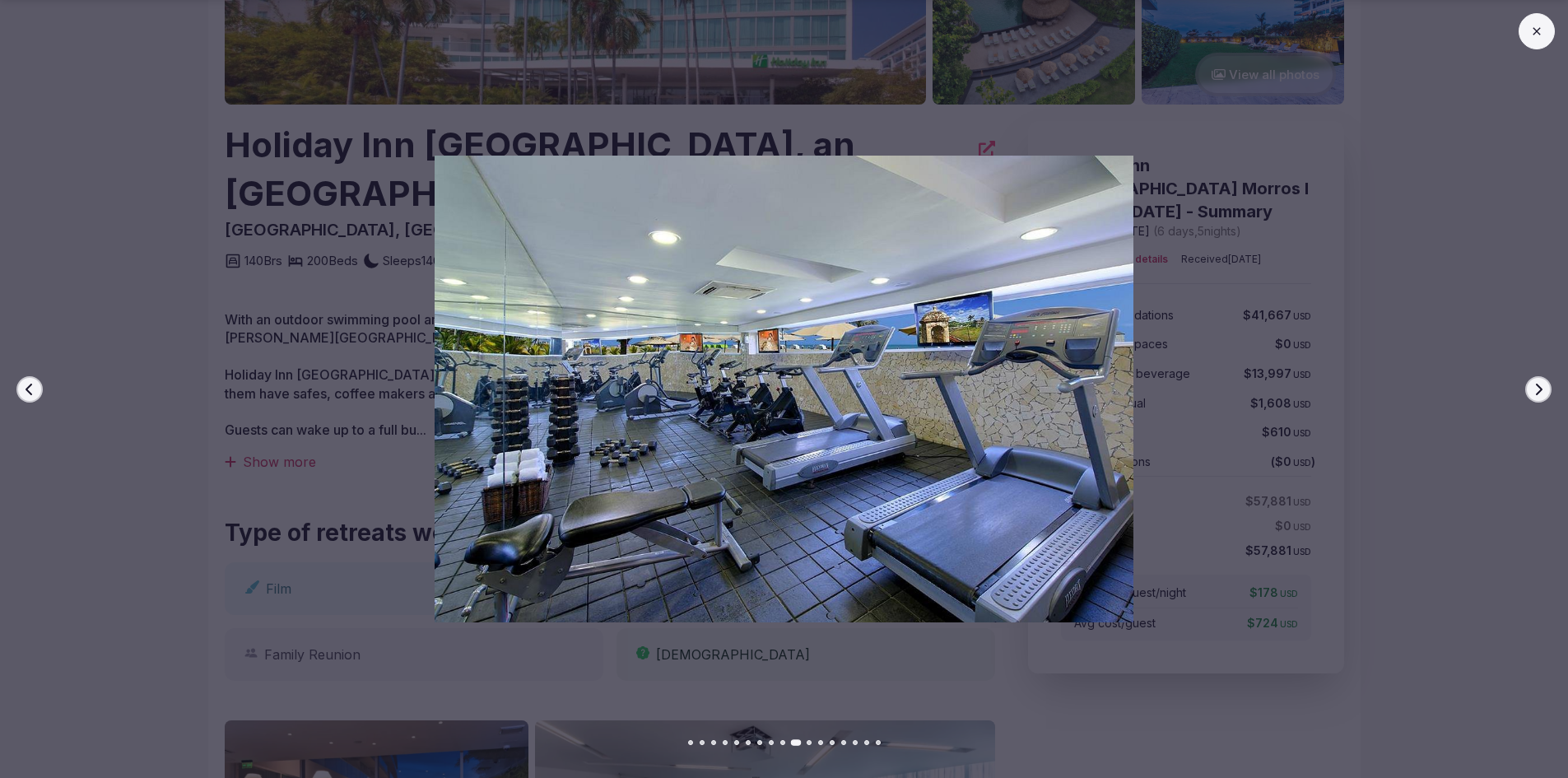
click at [28, 386] on icon "button" at bounding box center [30, 389] width 14 height 14
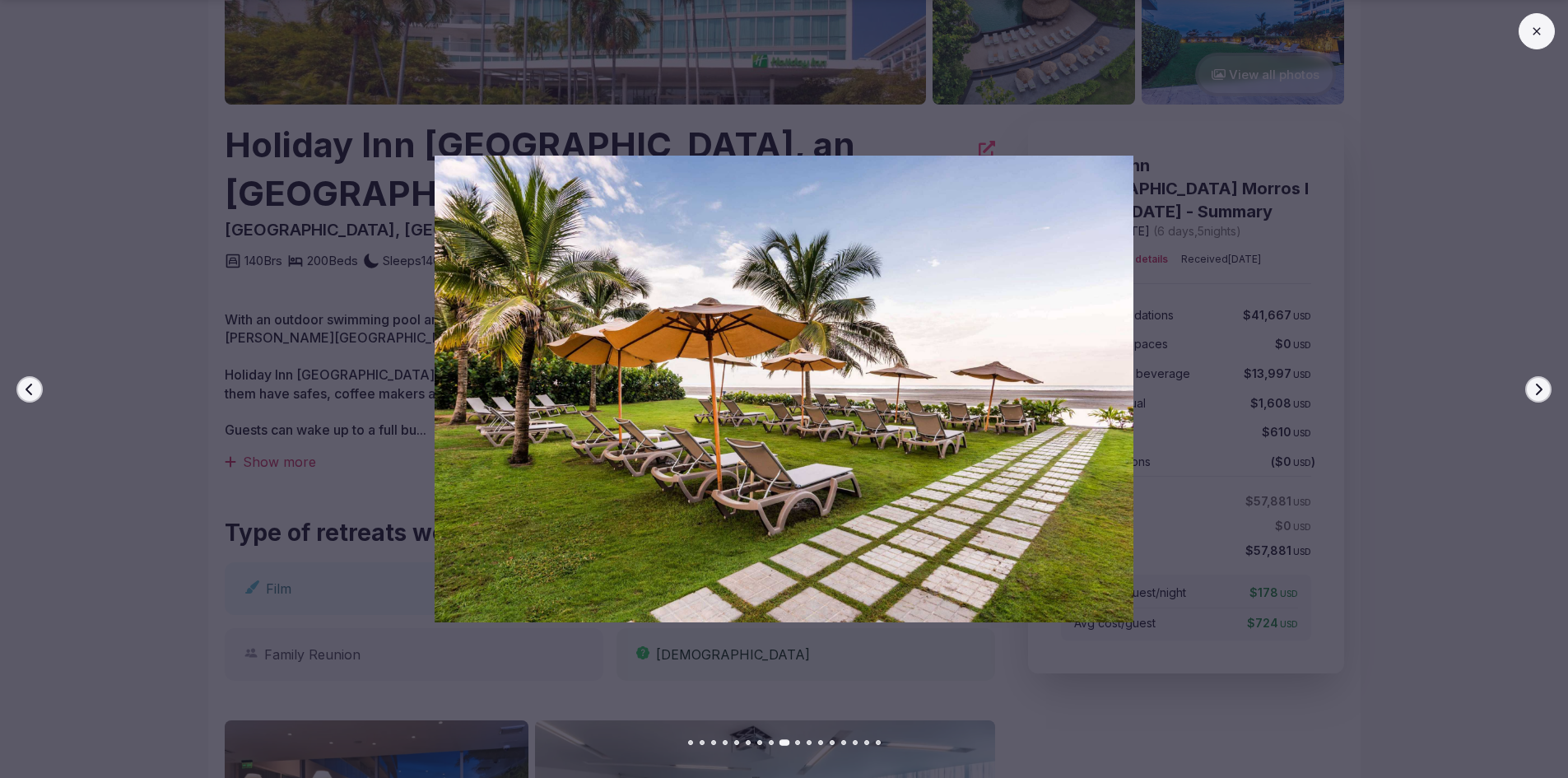
click at [28, 386] on icon "button" at bounding box center [30, 389] width 14 height 14
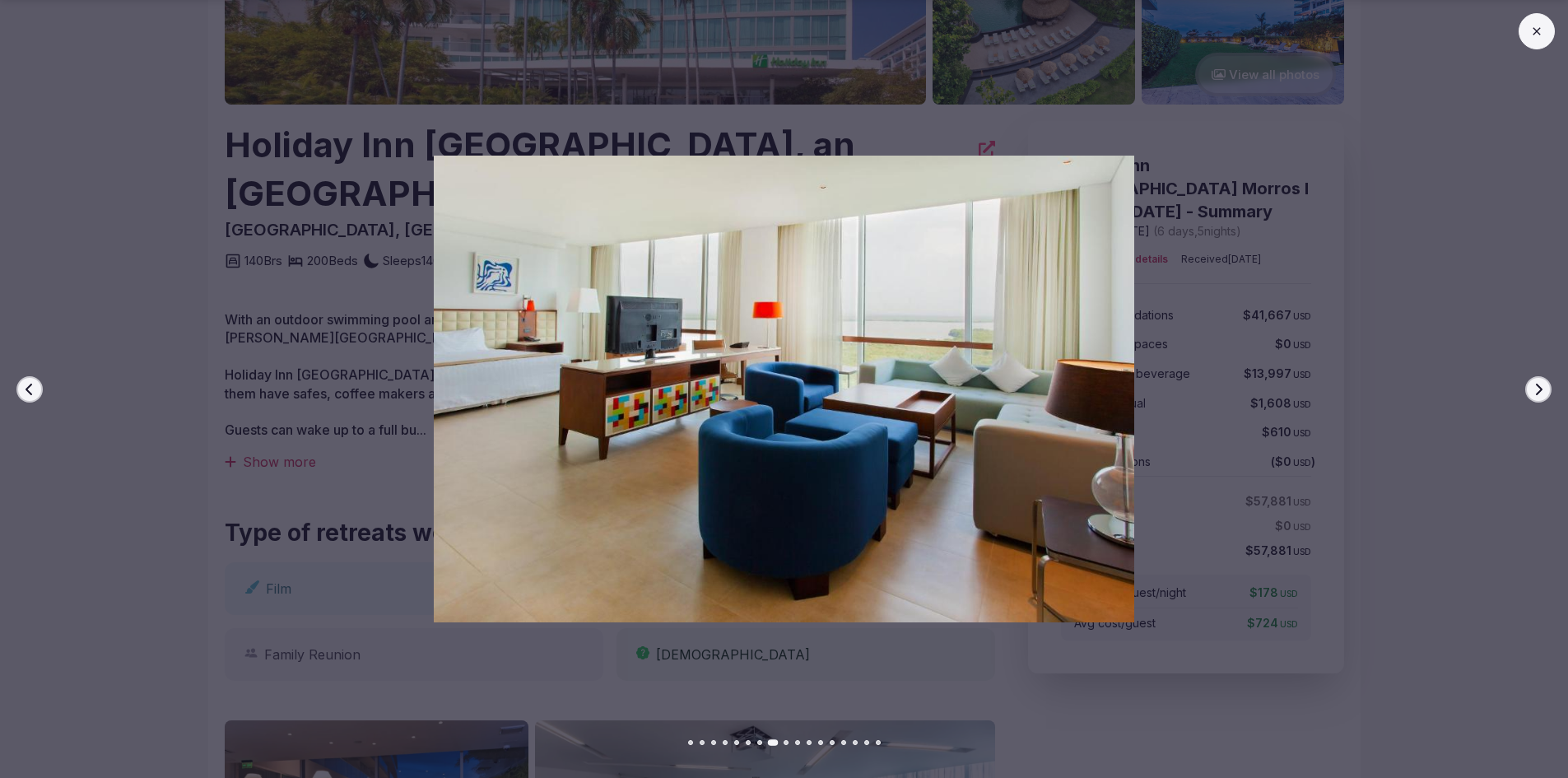
click at [28, 386] on icon "button" at bounding box center [30, 389] width 14 height 14
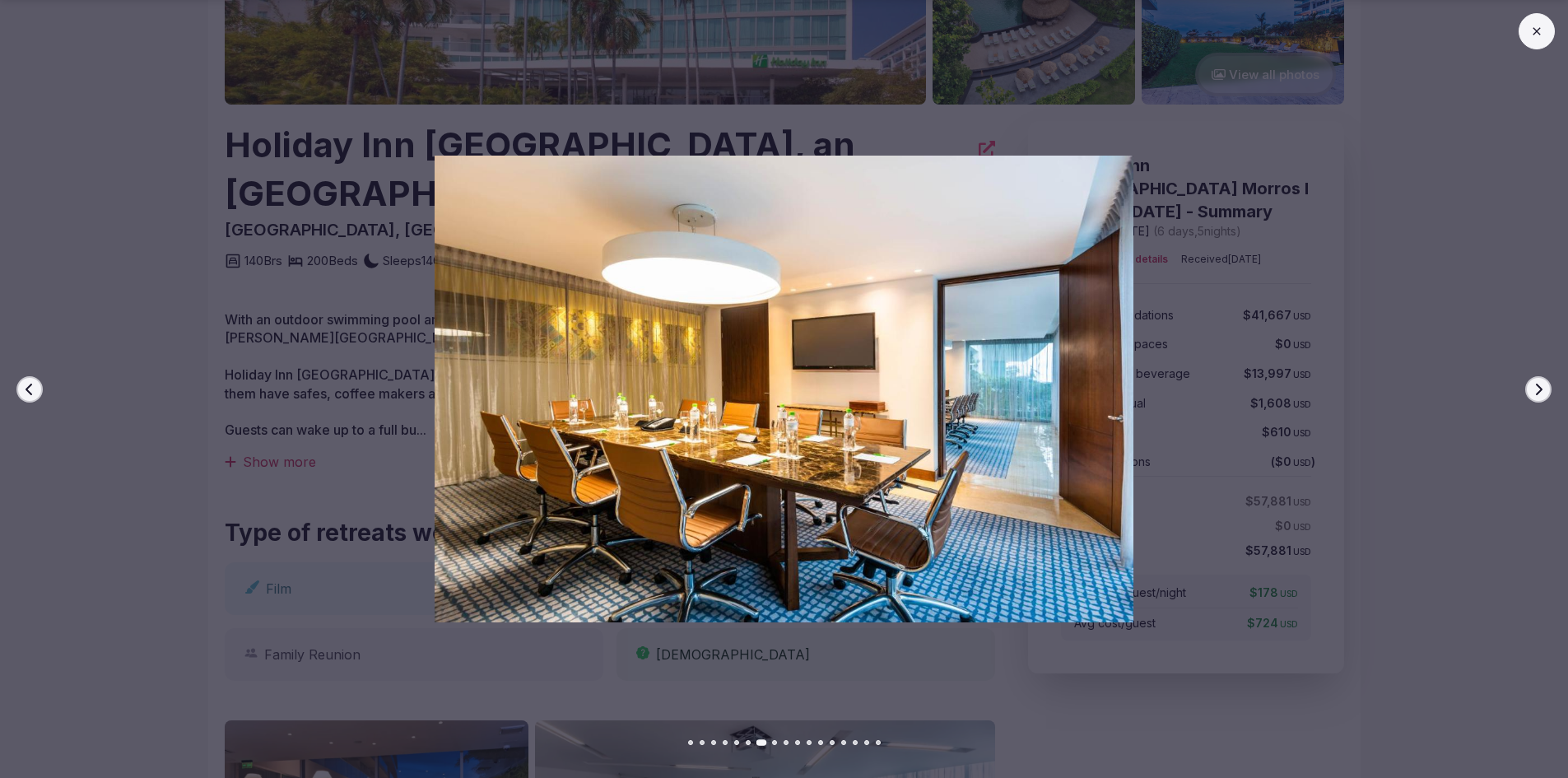
click at [28, 386] on icon "button" at bounding box center [30, 389] width 14 height 14
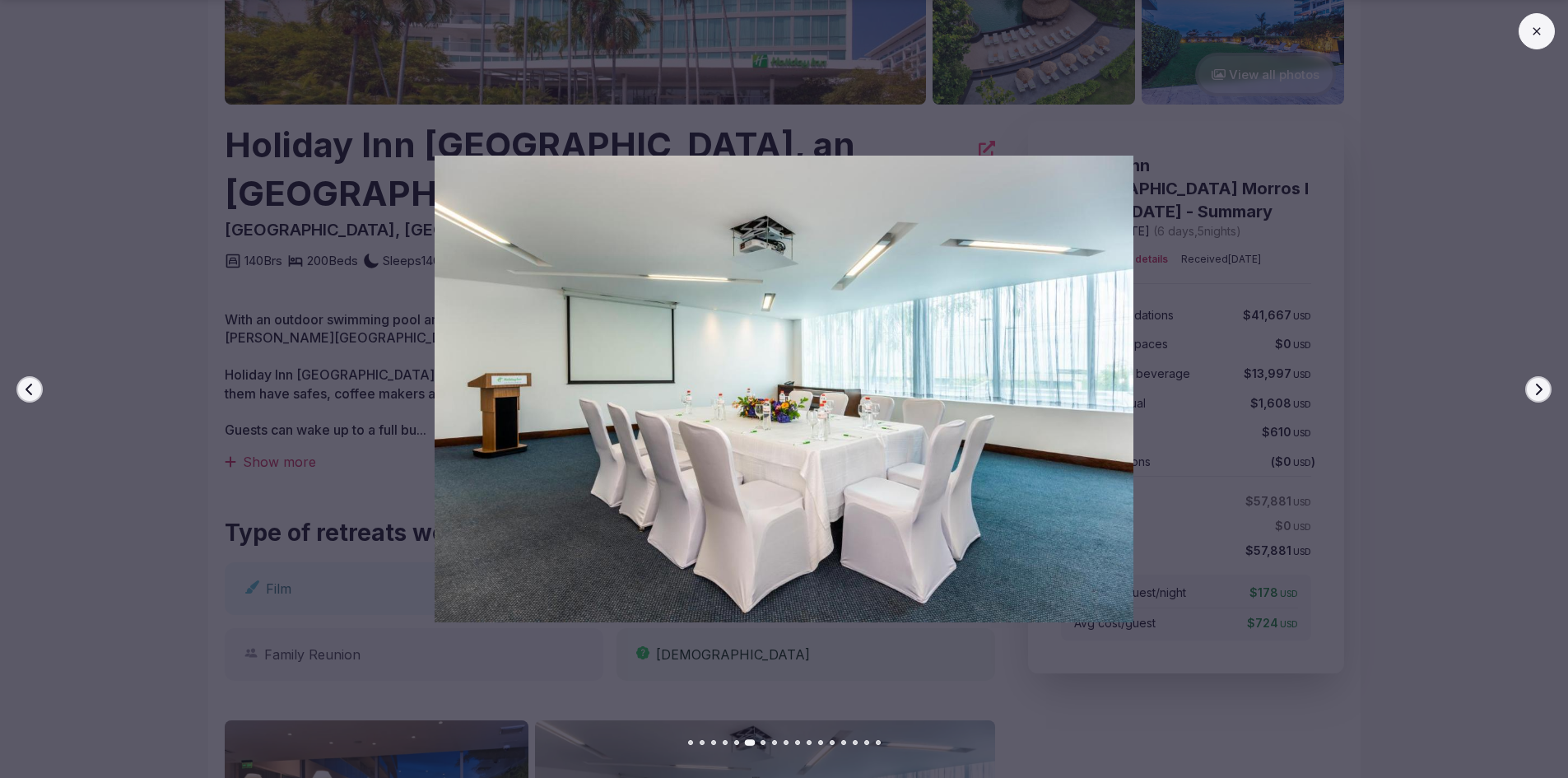
click at [28, 386] on icon "button" at bounding box center [30, 389] width 14 height 14
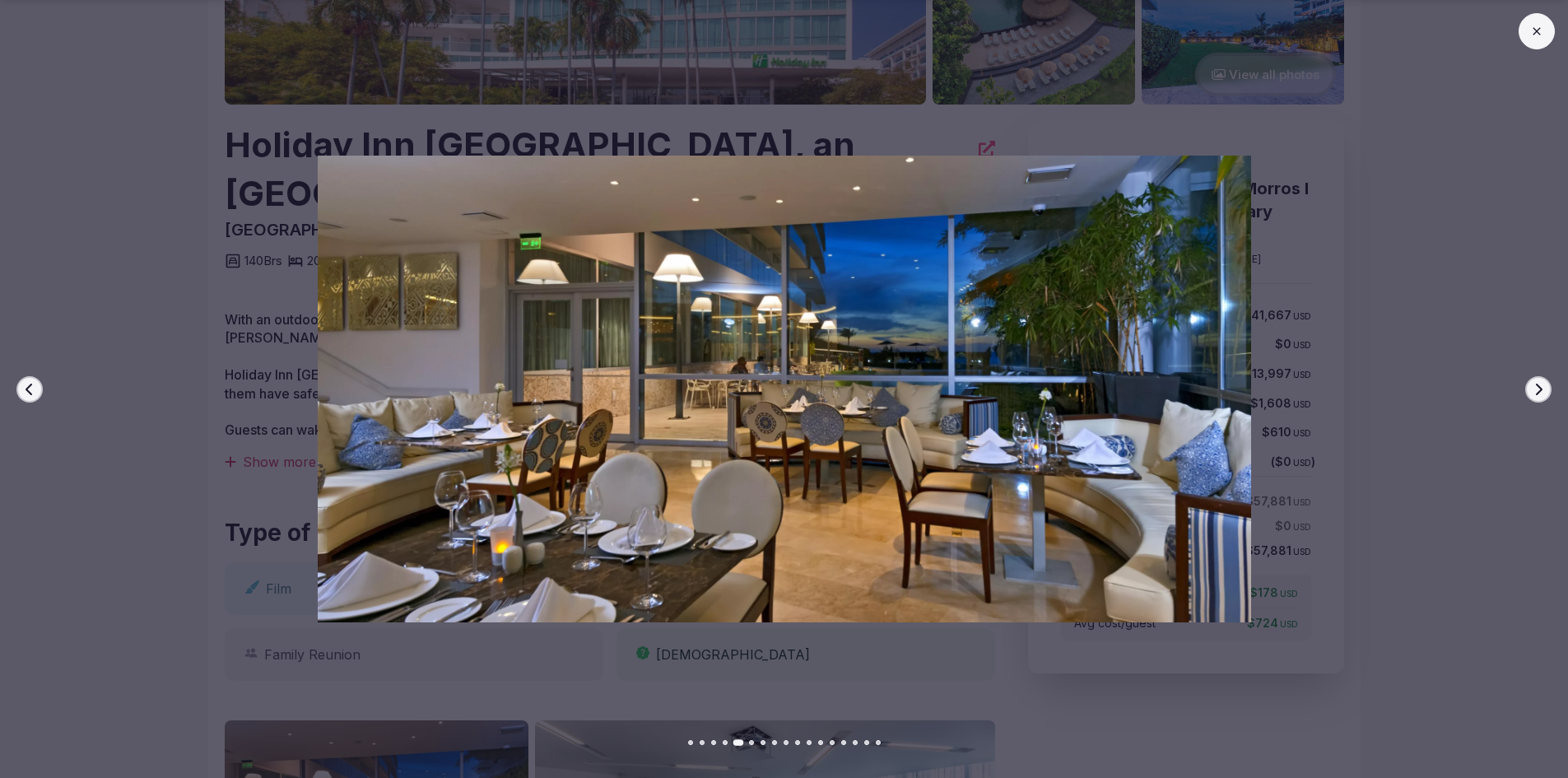
click at [28, 386] on icon "button" at bounding box center [30, 389] width 14 height 14
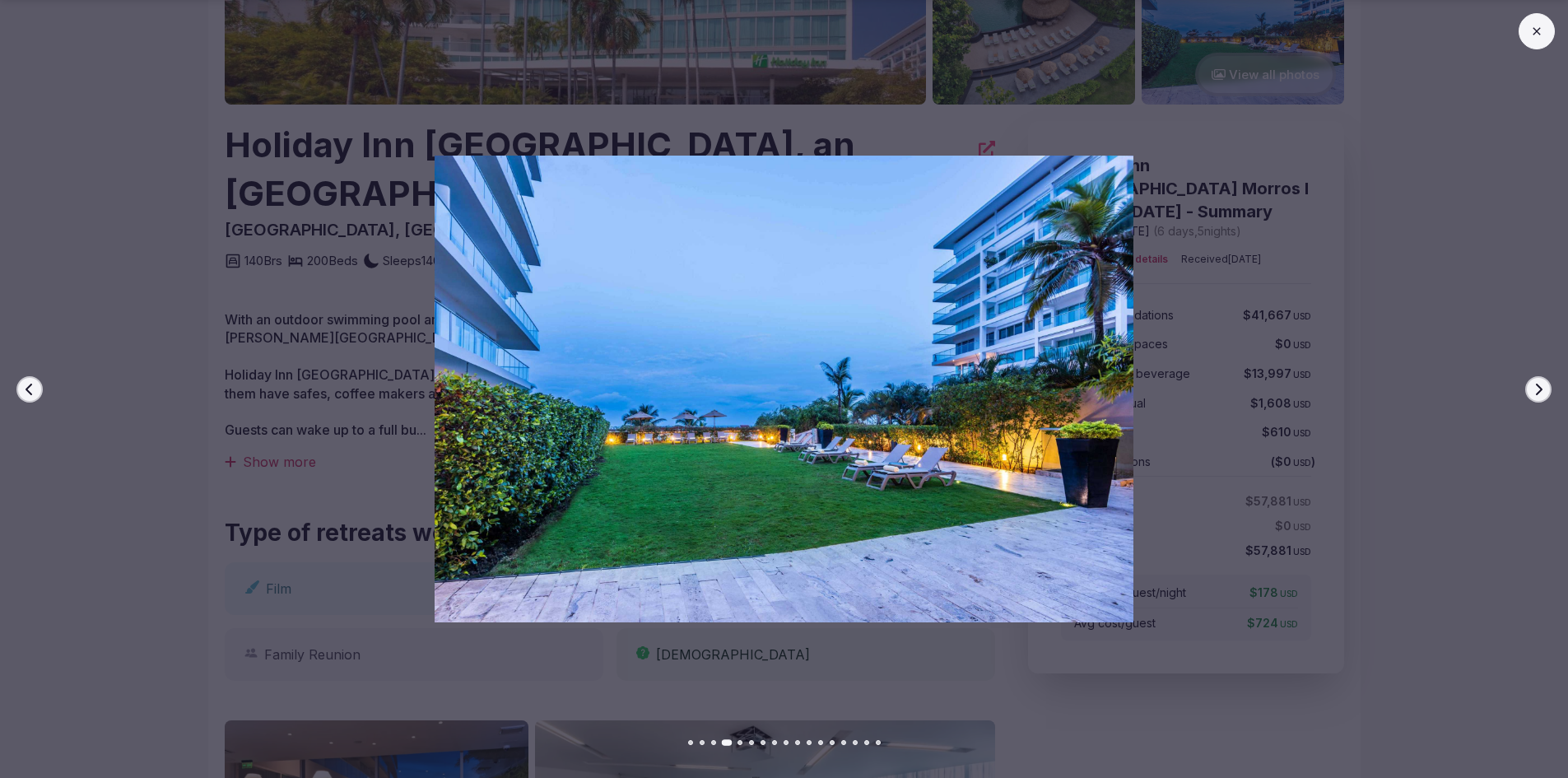
click at [28, 386] on icon "button" at bounding box center [30, 389] width 14 height 14
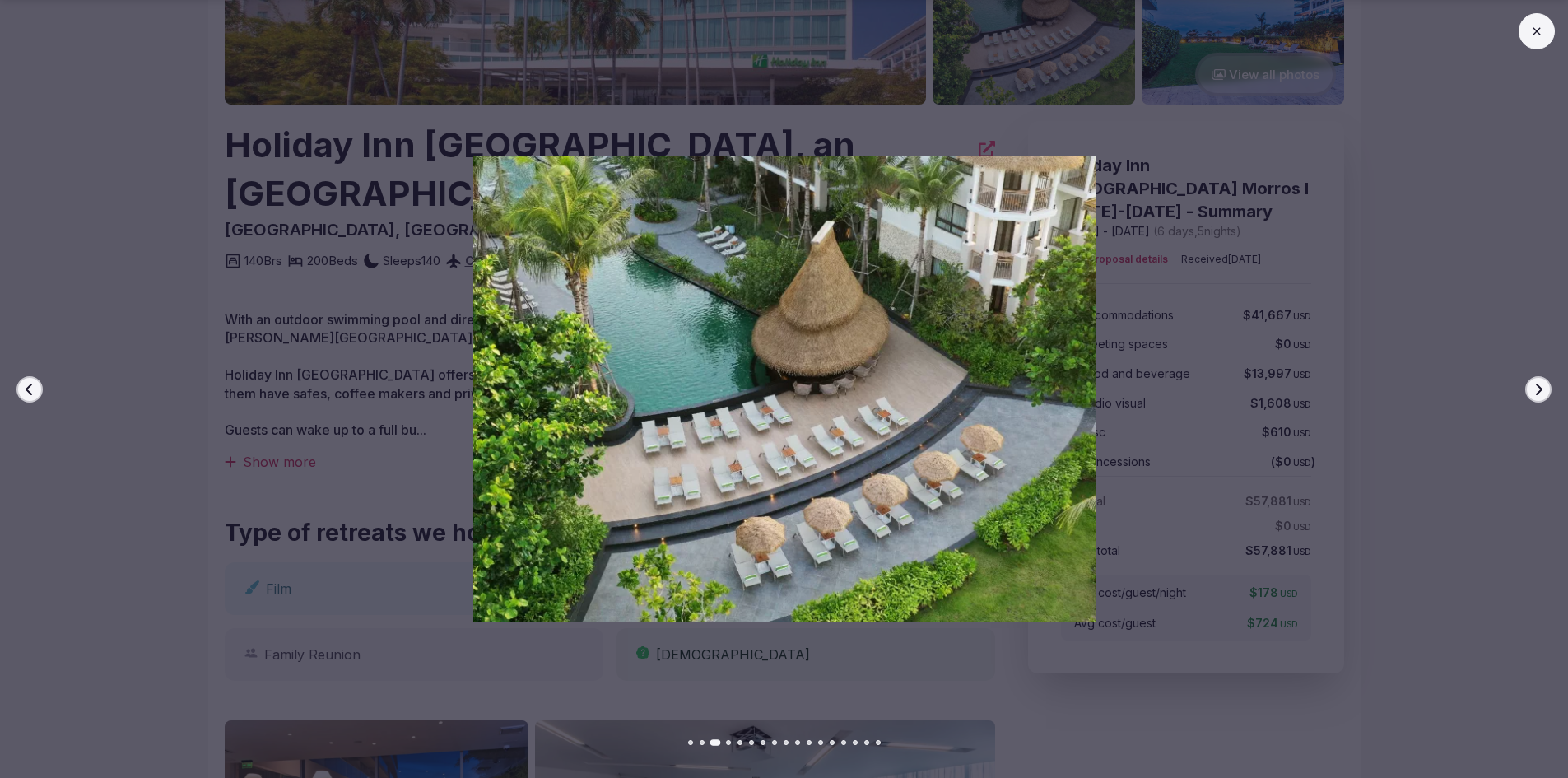
click at [28, 386] on icon "button" at bounding box center [30, 389] width 14 height 14
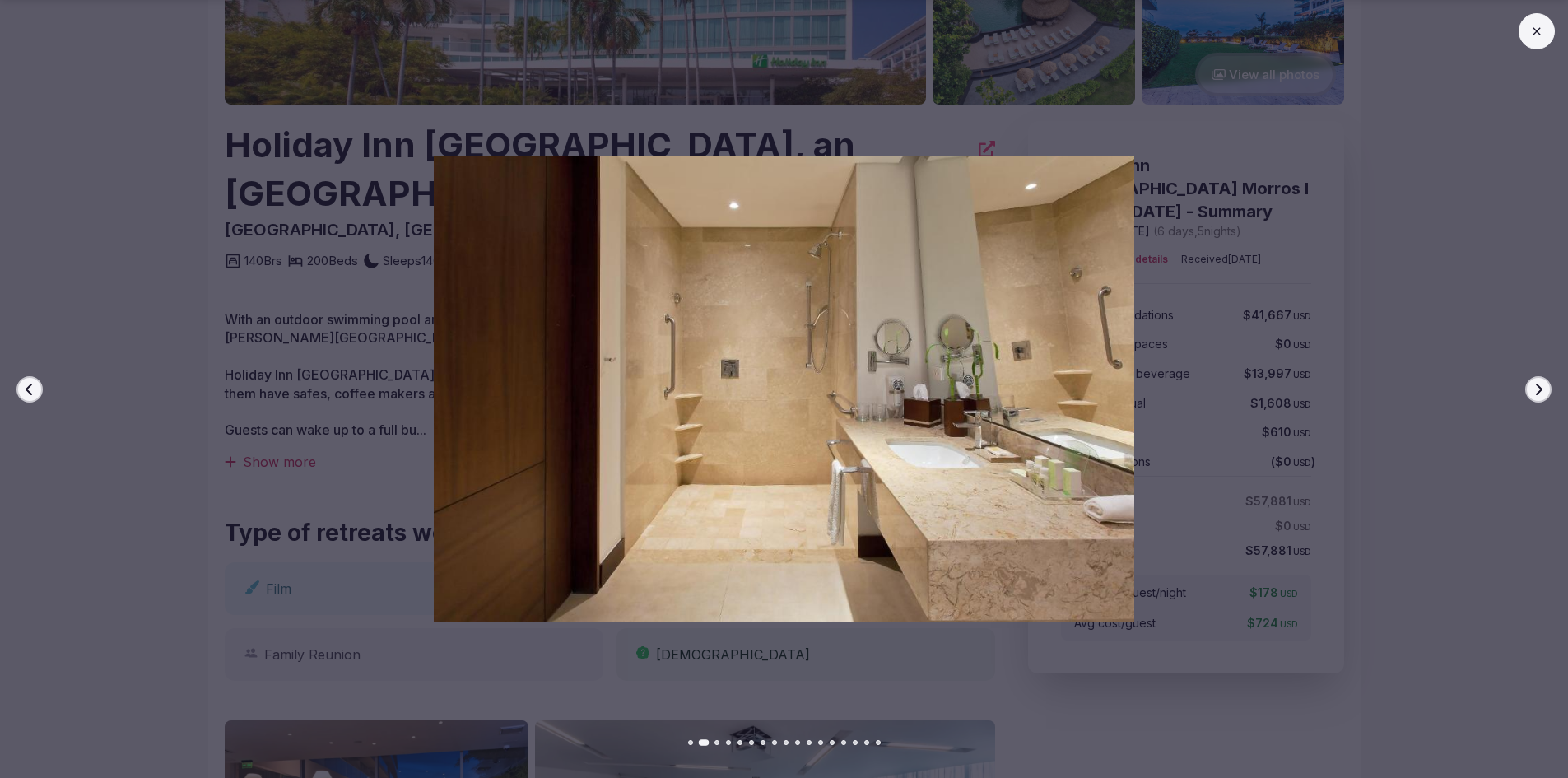
click at [1538, 379] on button "Next slide" at bounding box center [1538, 389] width 26 height 26
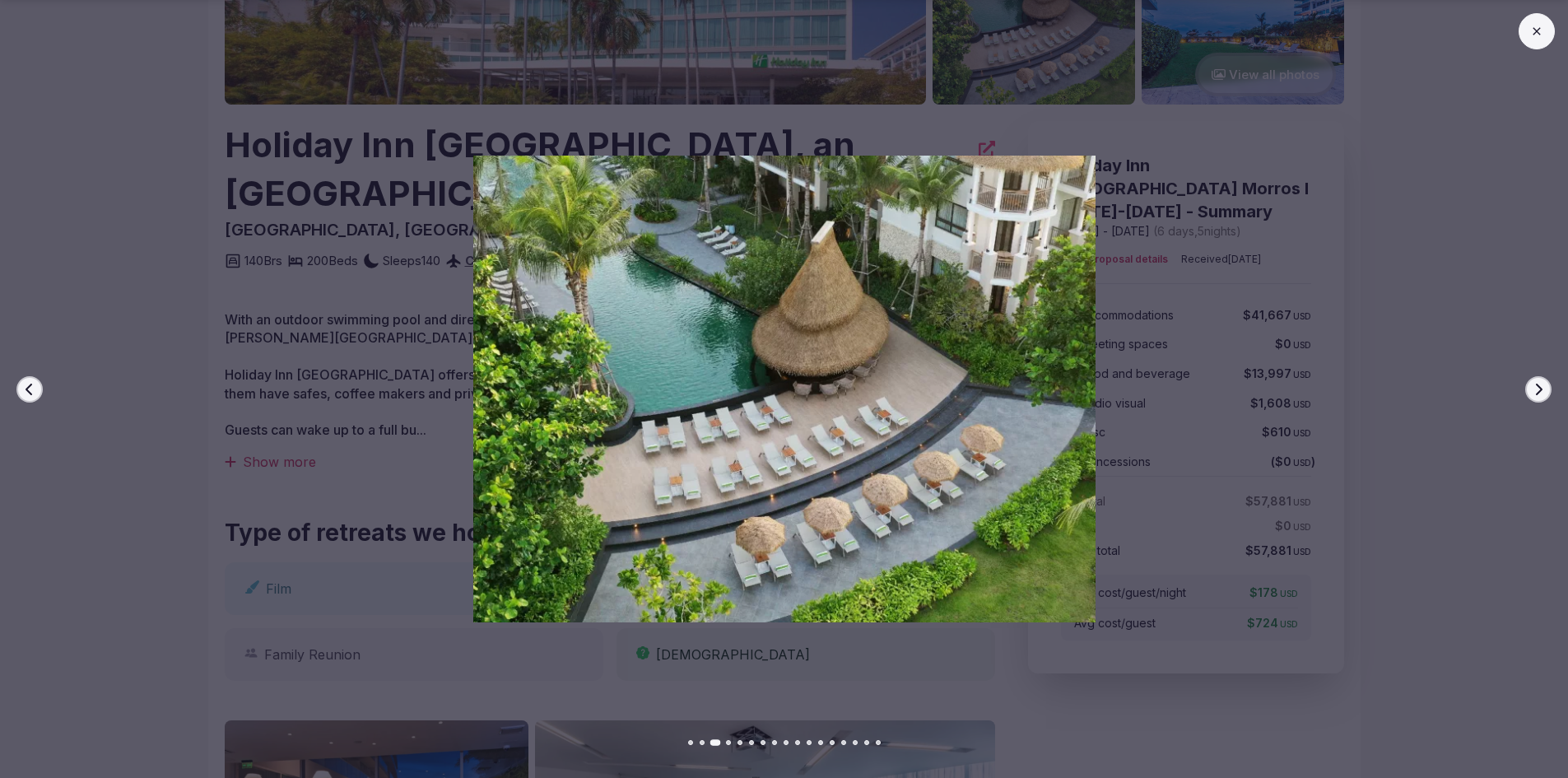
click at [39, 394] on button "Previous slide" at bounding box center [29, 389] width 26 height 26
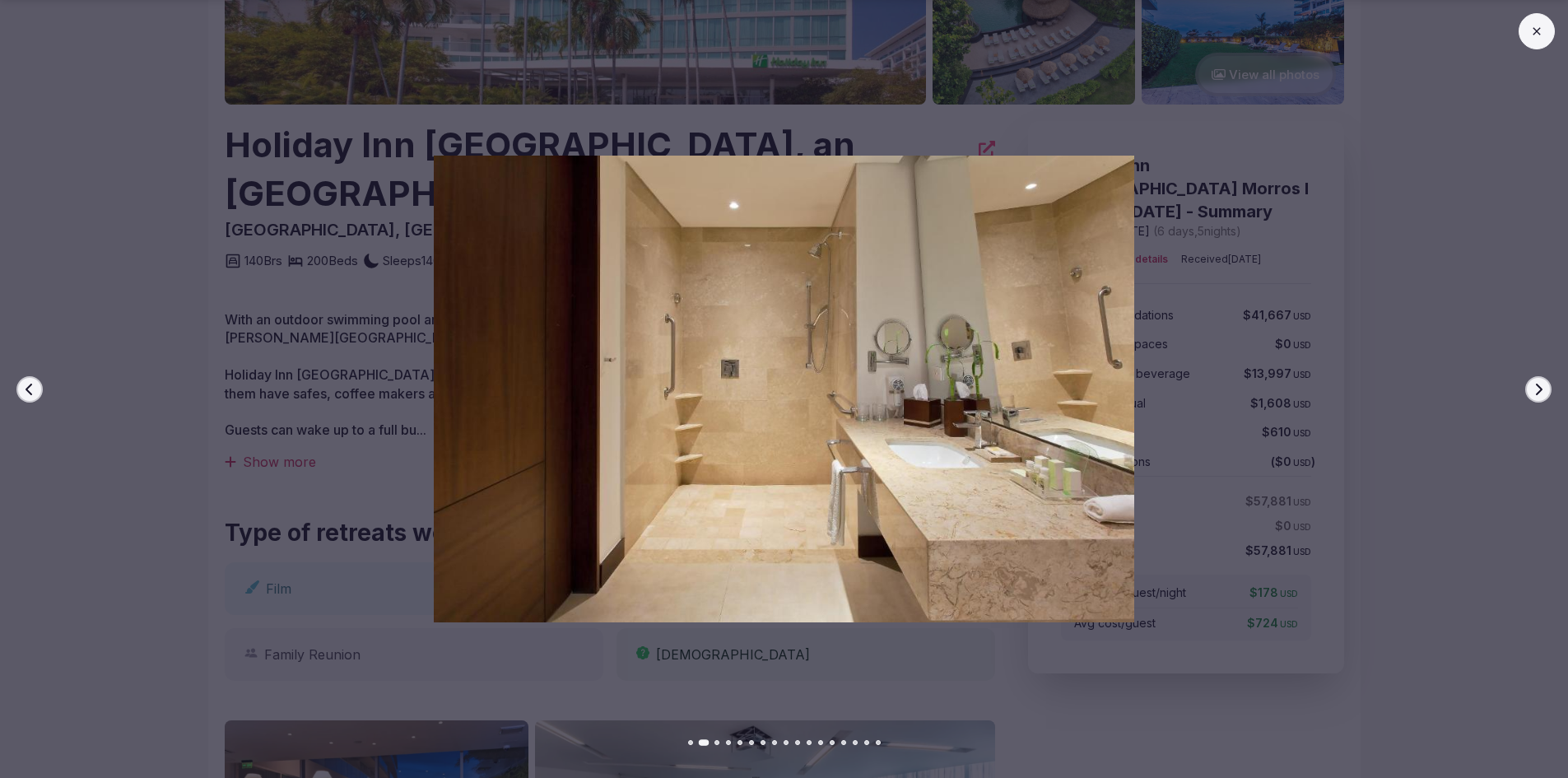
click at [39, 394] on button "Previous slide" at bounding box center [29, 389] width 26 height 26
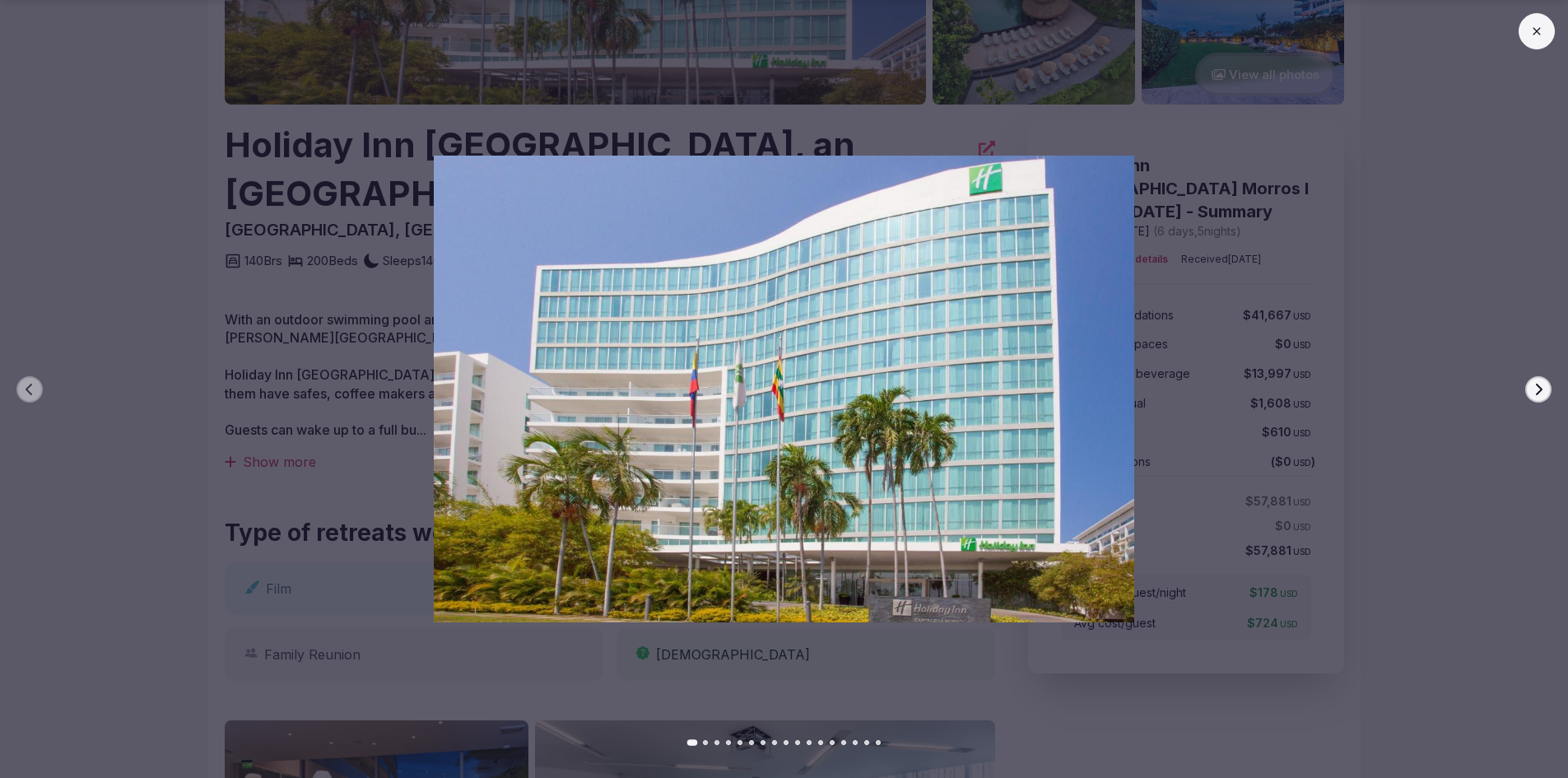
click at [1543, 30] on icon at bounding box center [1537, 31] width 14 height 14
